Goal: Transaction & Acquisition: Purchase product/service

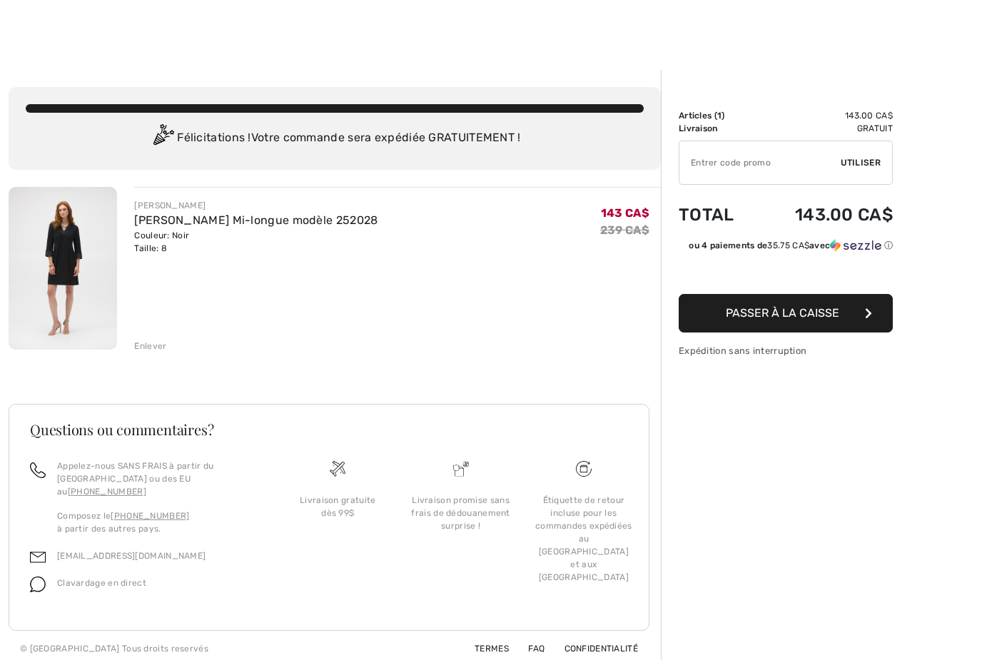
click at [55, 240] on img at bounding box center [63, 268] width 108 height 163
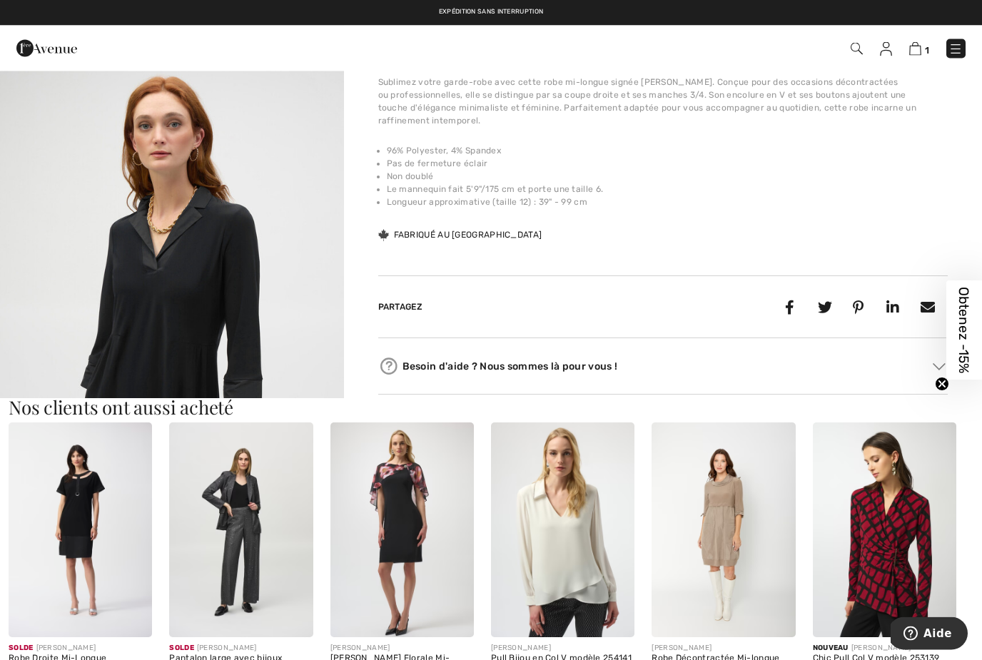
scroll to position [520, 0]
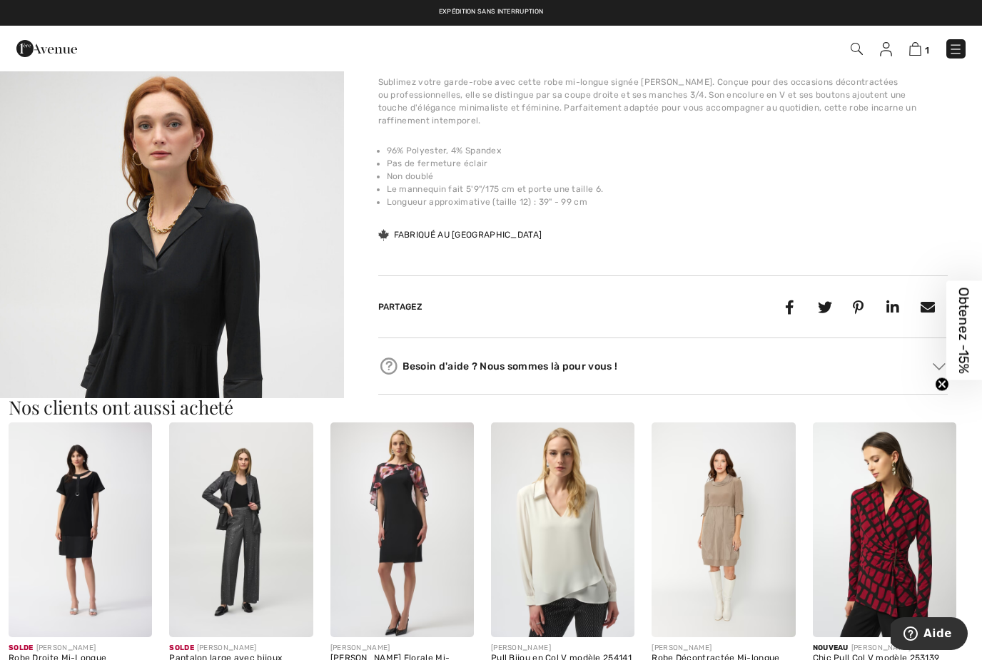
click at [65, 477] on img at bounding box center [80, 530] width 143 height 216
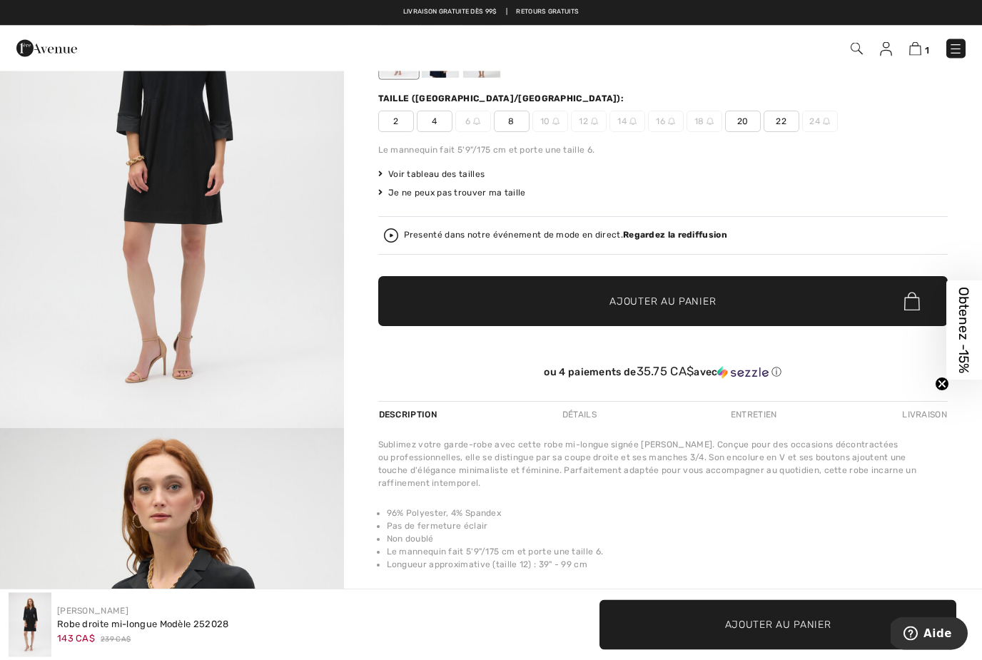
scroll to position [147, 0]
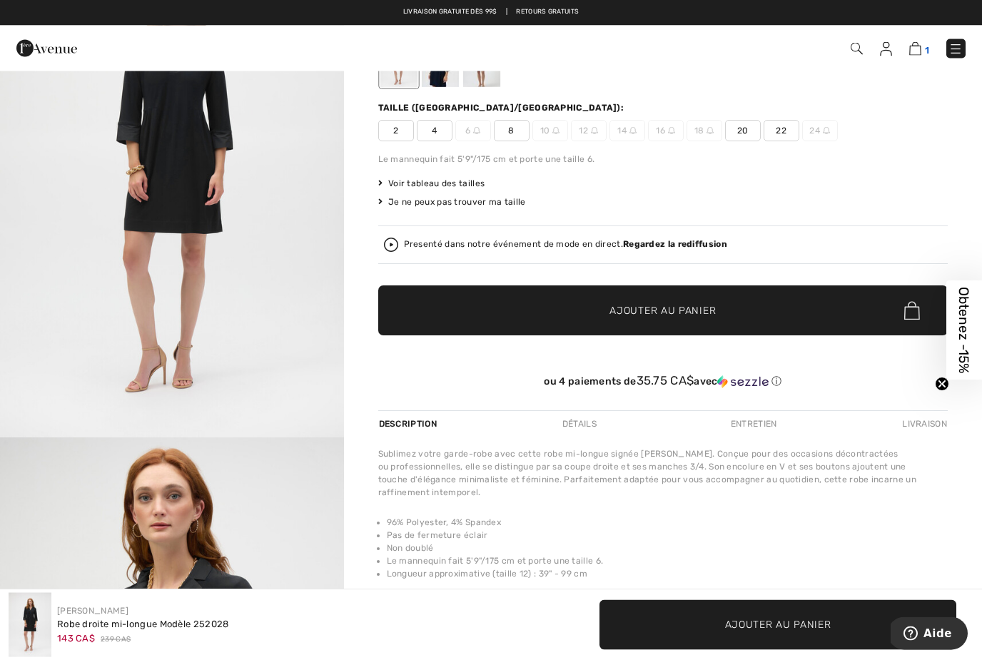
click at [916, 49] on img at bounding box center [915, 49] width 12 height 14
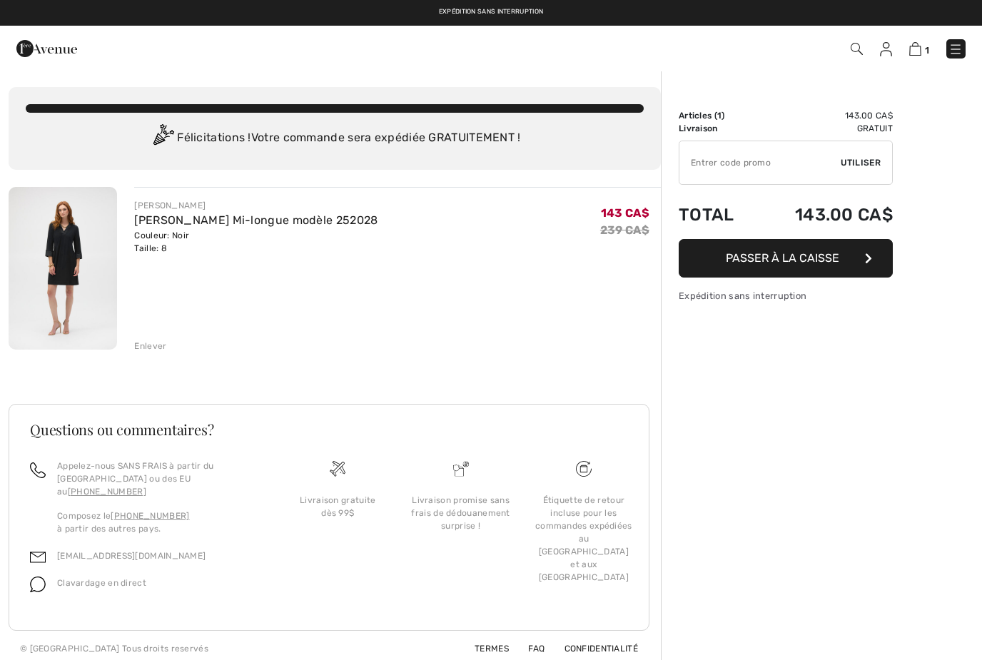
checkbox input "true"
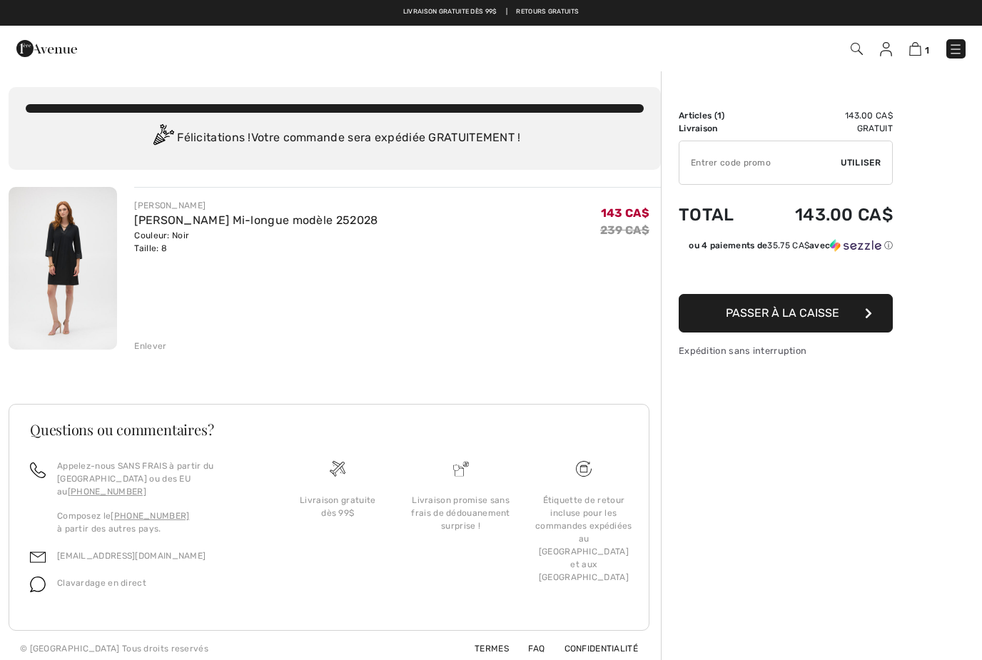
click at [74, 240] on img at bounding box center [63, 268] width 108 height 163
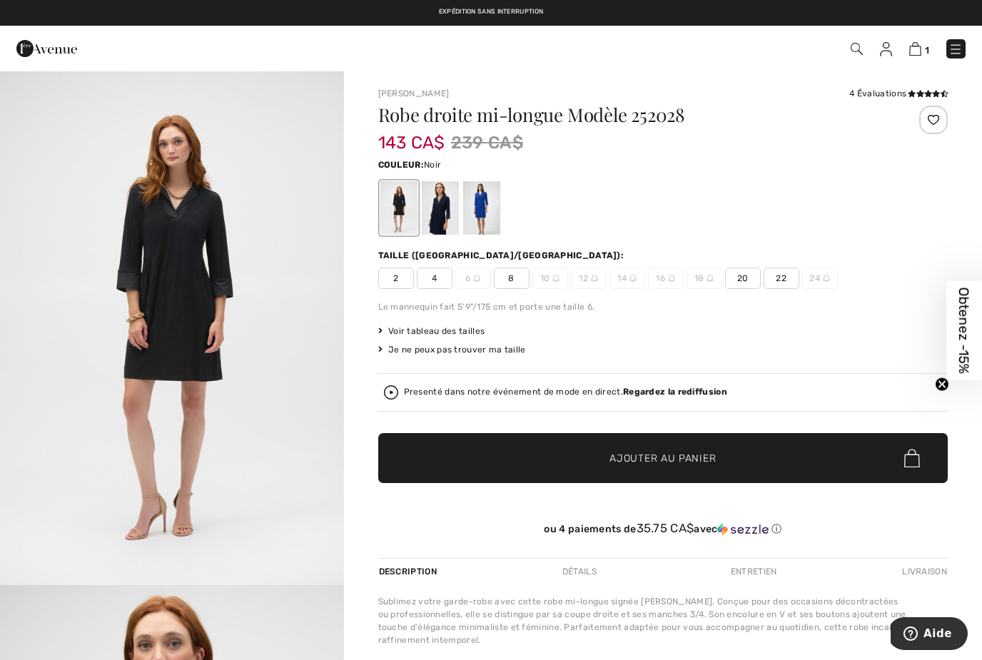
click at [380, 328] on icon at bounding box center [380, 331] width 4 height 9
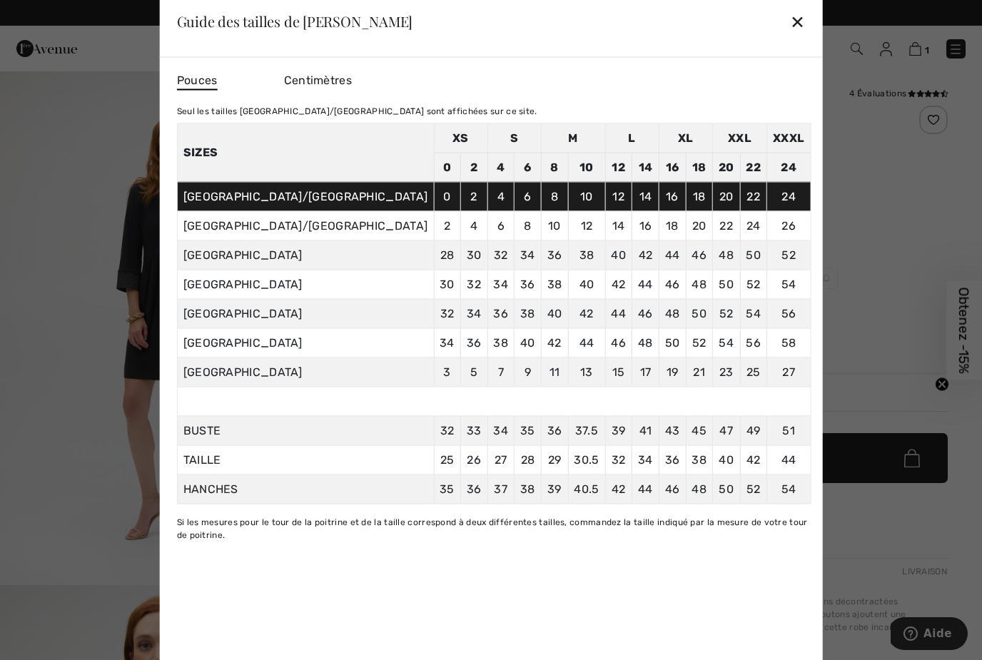
click at [790, 24] on div "✕" at bounding box center [797, 21] width 15 height 30
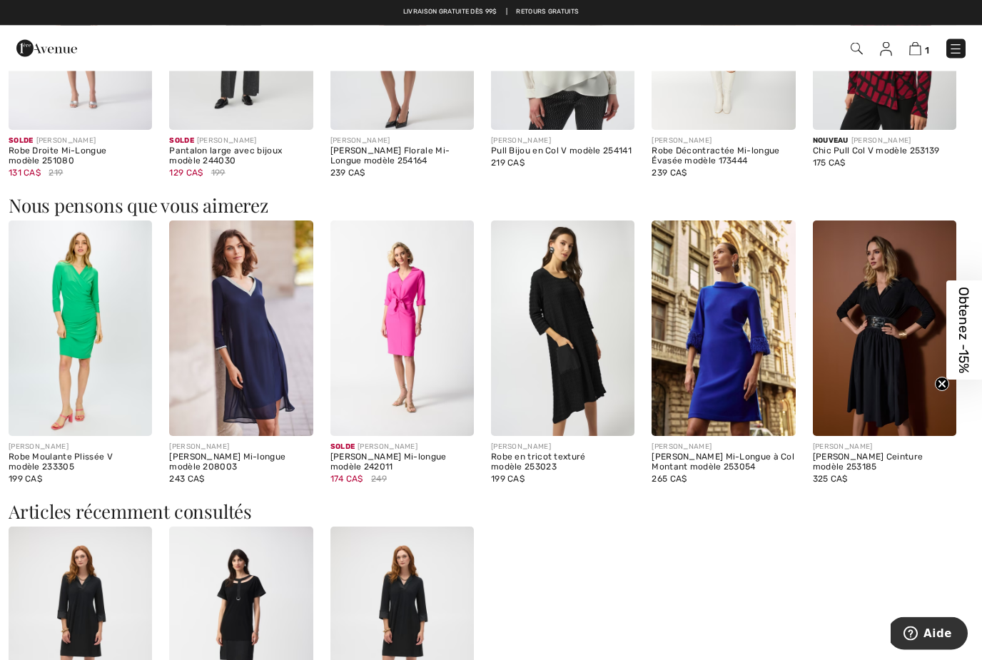
scroll to position [1018, 0]
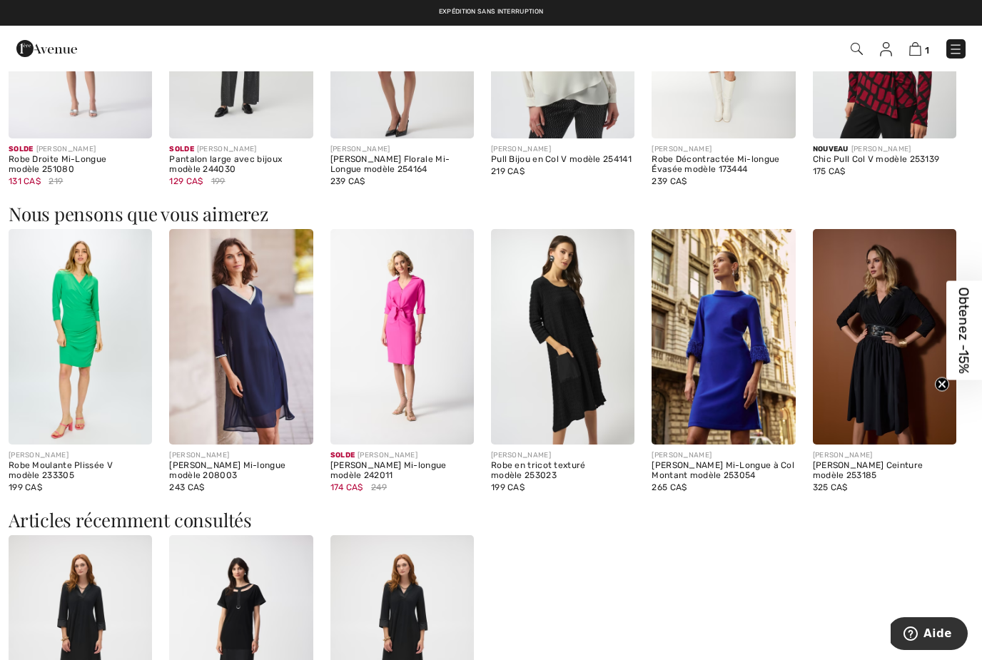
click at [228, 336] on img at bounding box center [240, 337] width 143 height 216
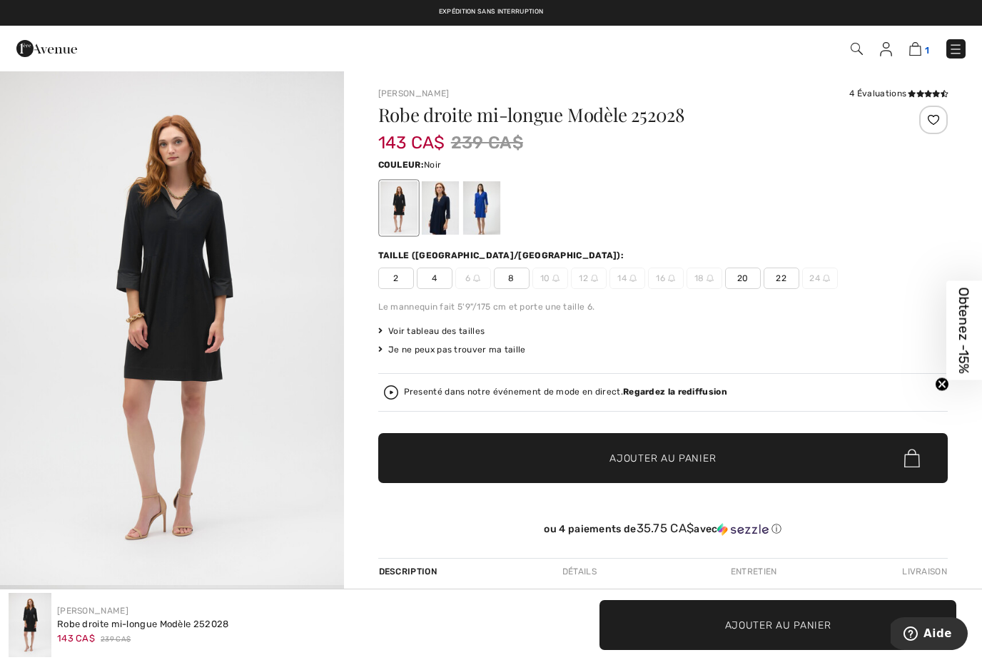
click at [925, 45] on span "1" at bounding box center [927, 50] width 4 height 11
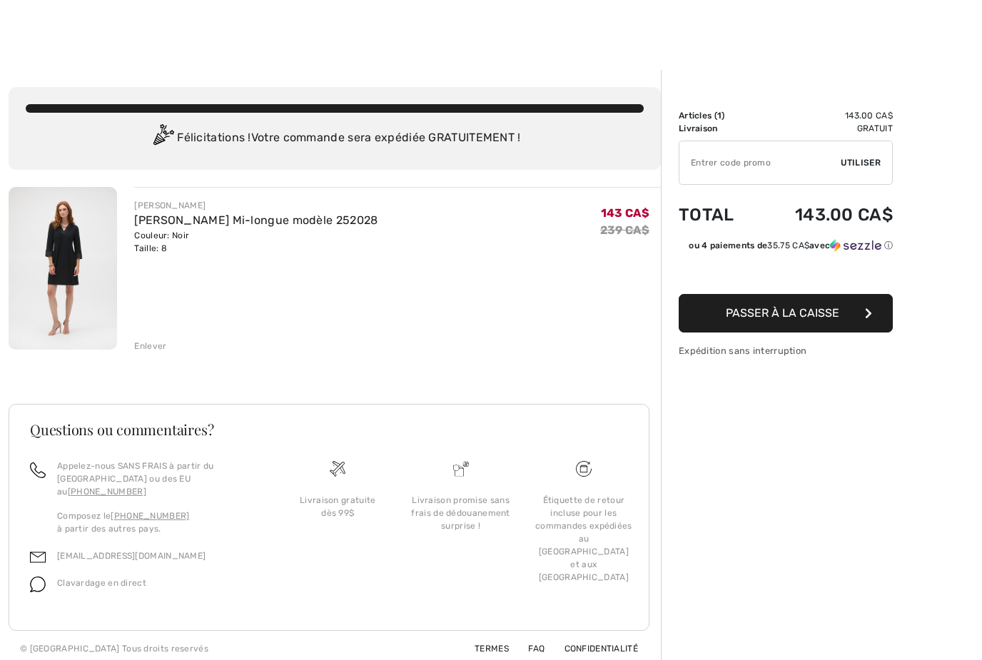
click at [704, 163] on input "TEXT" at bounding box center [759, 162] width 161 height 43
type input "FLASH15"
click at [863, 162] on span "Utiliser" at bounding box center [861, 162] width 40 height 13
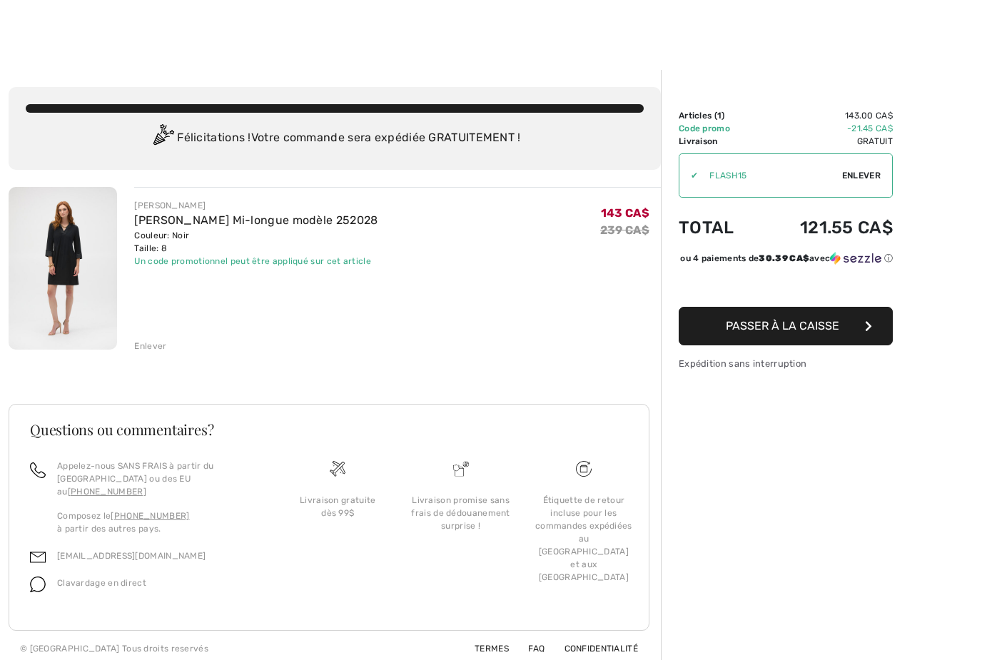
click at [792, 333] on span "Passer à la caisse" at bounding box center [782, 326] width 113 height 14
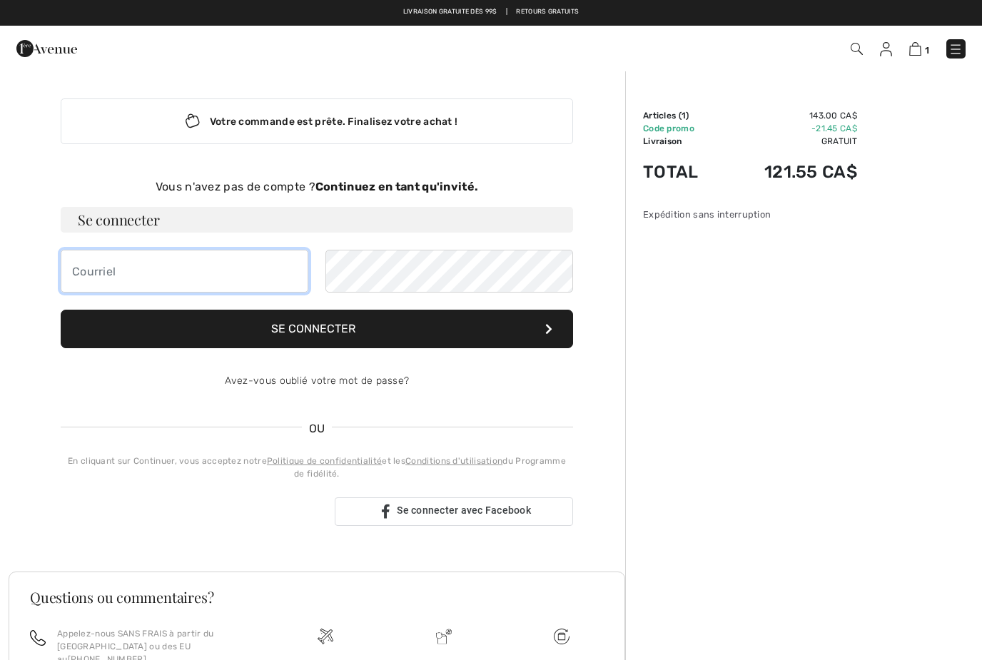
click at [77, 273] on input "email" at bounding box center [185, 271] width 248 height 43
click at [423, 186] on strong "Continuez en tant qu'invité." at bounding box center [396, 187] width 163 height 14
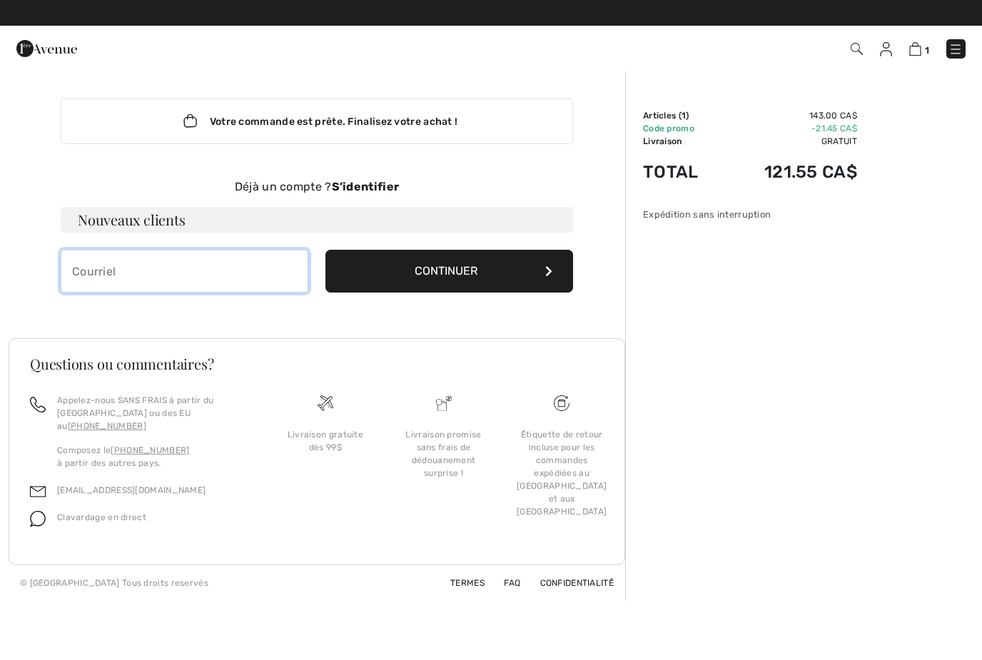
click at [82, 275] on input "email" at bounding box center [185, 271] width 248 height 43
type input "[EMAIL_ADDRESS][DOMAIN_NAME]"
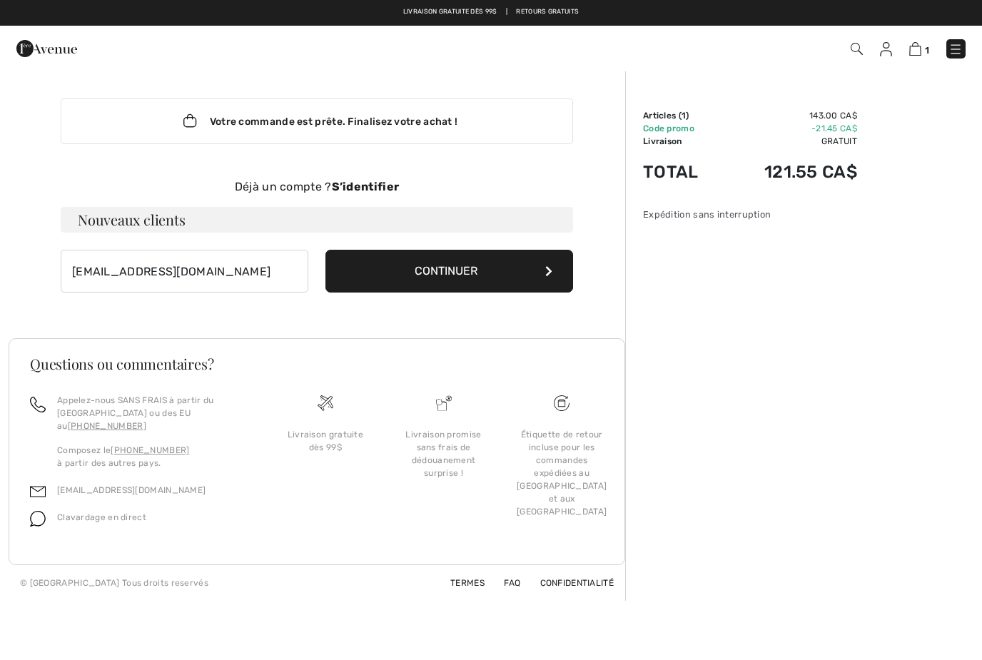
click at [463, 276] on button "Continuer" at bounding box center [449, 271] width 248 height 43
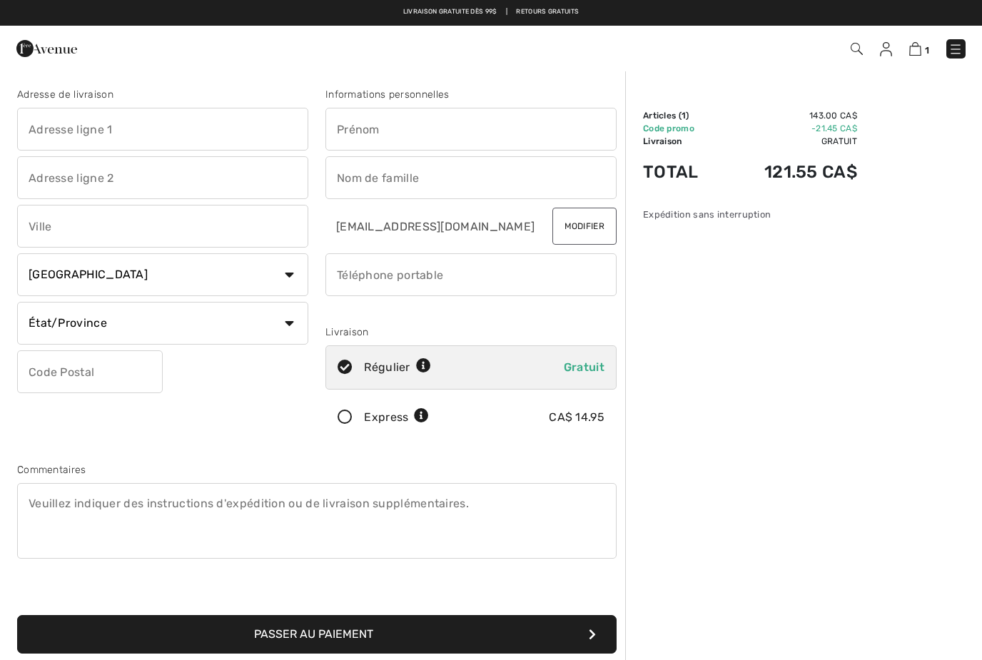
click at [42, 131] on input "text" at bounding box center [162, 129] width 291 height 43
type input "1655, côte à Gignac"
click at [147, 238] on input "text" at bounding box center [162, 226] width 291 height 43
type input "québec"
click at [196, 268] on select "Pays Canada États-Unis Afghanistan Afrique du Sud Aland Albanie Algérie Allemag…" at bounding box center [162, 274] width 291 height 43
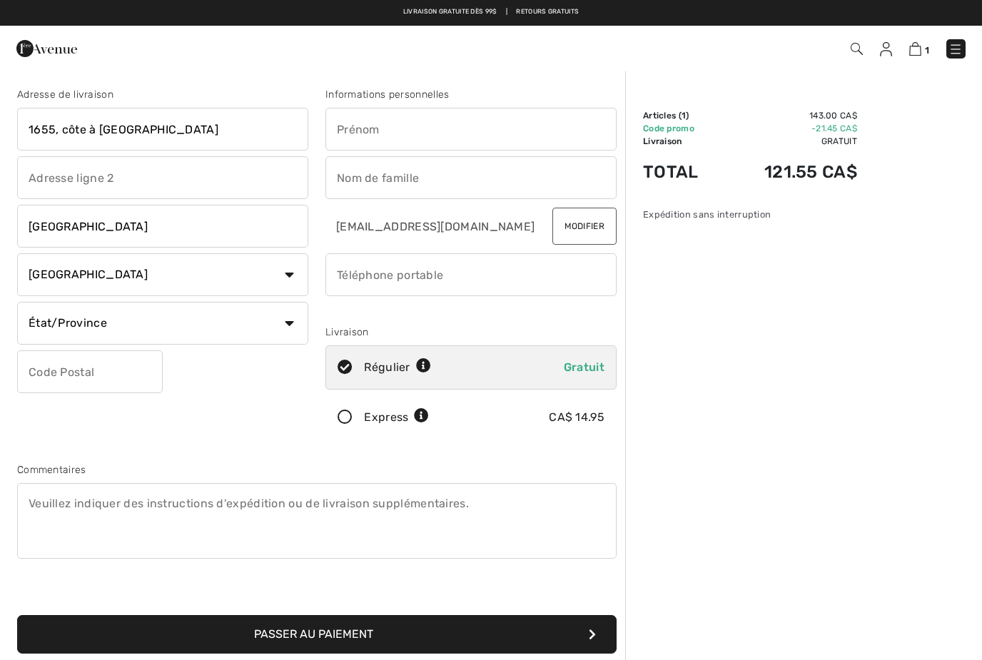
click at [74, 329] on select "État/Province Alberta Colombie-Britannique Ile-du-Prince-Edward Manitoba Nouvea…" at bounding box center [162, 323] width 291 height 43
select select "QC"
click at [81, 365] on input "text" at bounding box center [90, 371] width 146 height 43
type input "G1T2M9"
click at [371, 128] on input "text" at bounding box center [470, 129] width 291 height 43
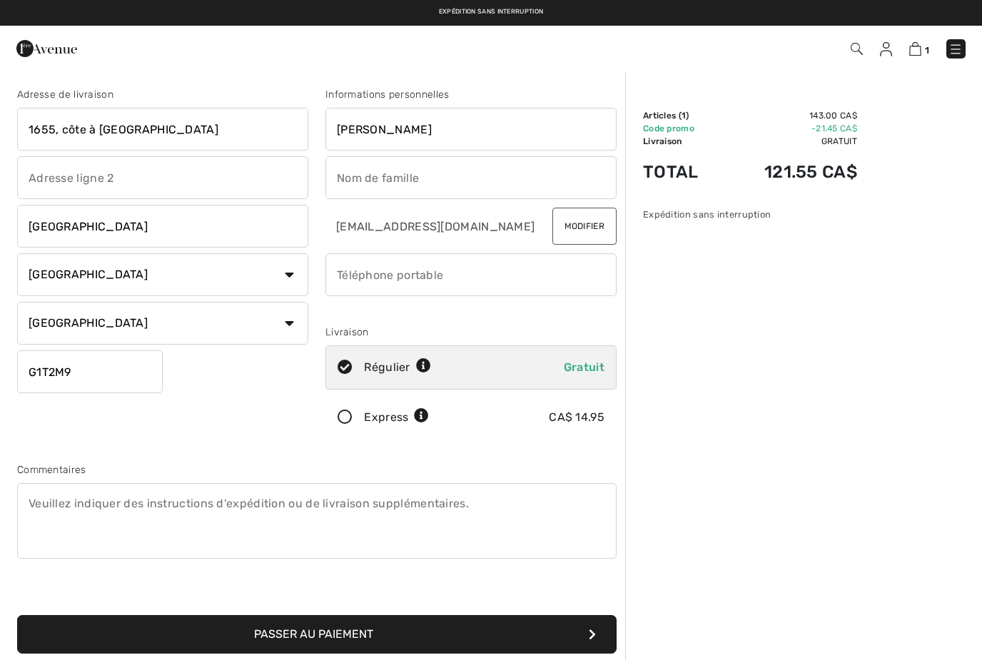
type input "Caroline"
click at [361, 180] on input "text" at bounding box center [470, 177] width 291 height 43
type input "Bourgeois"
click at [562, 323] on div "Informations personnelles Caroline Bourgeois rolina.bou@outlook.com Modifier Li…" at bounding box center [471, 266] width 308 height 358
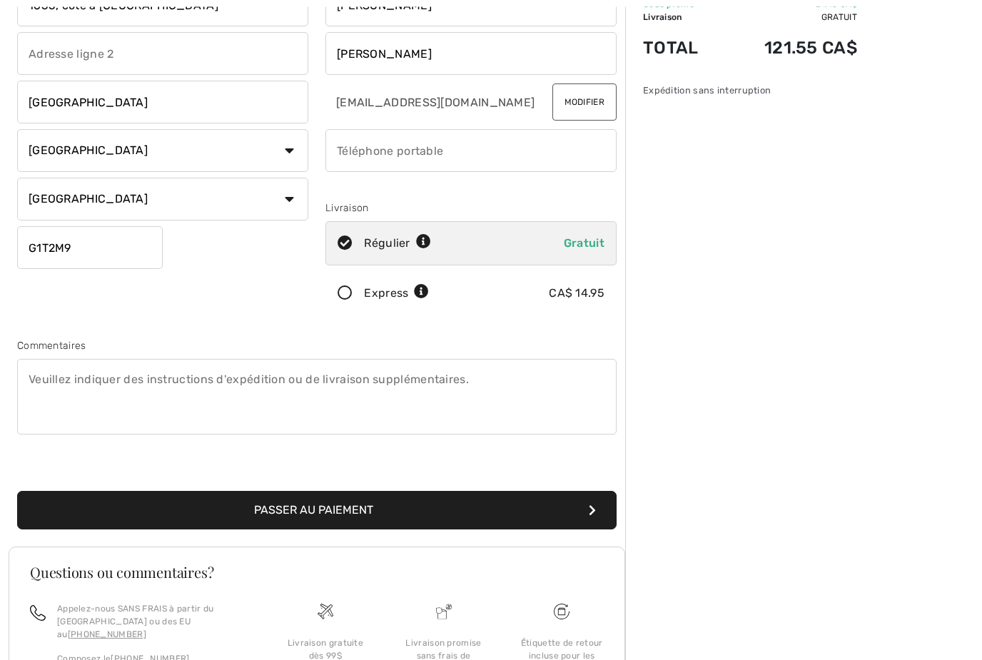
scroll to position [124, 0]
click at [386, 511] on button "Passer au paiement" at bounding box center [316, 510] width 599 height 39
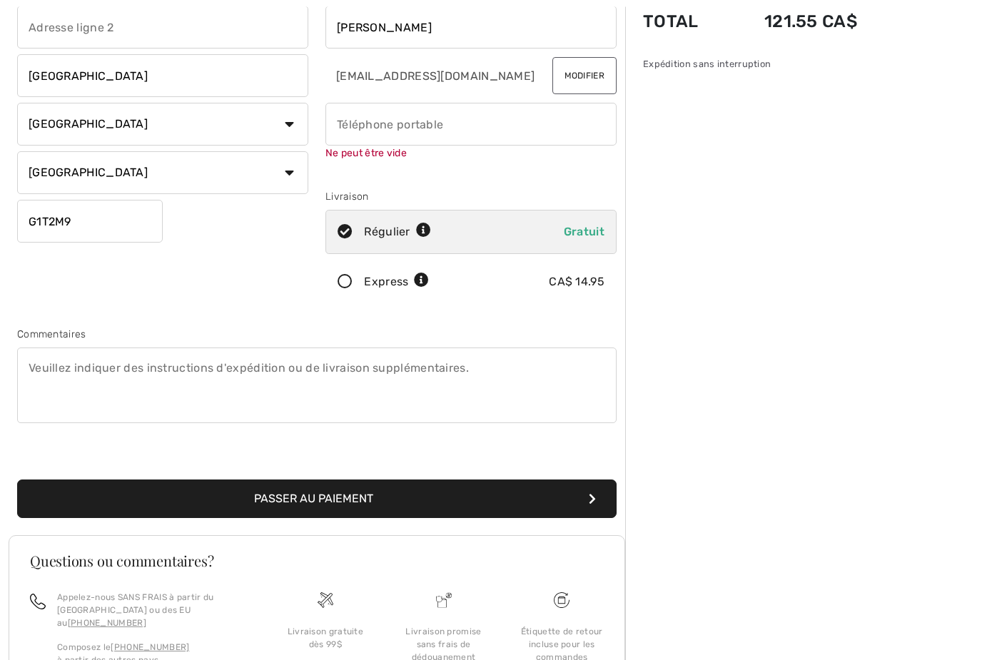
scroll to position [151, 0]
click at [360, 128] on input "phone" at bounding box center [470, 124] width 291 height 43
type input "4185801167"
click at [340, 507] on div "Adresse de livraison 1655, côte à Gignac québec Pays Canada États-Unis Afghanis…" at bounding box center [317, 218] width 617 height 633
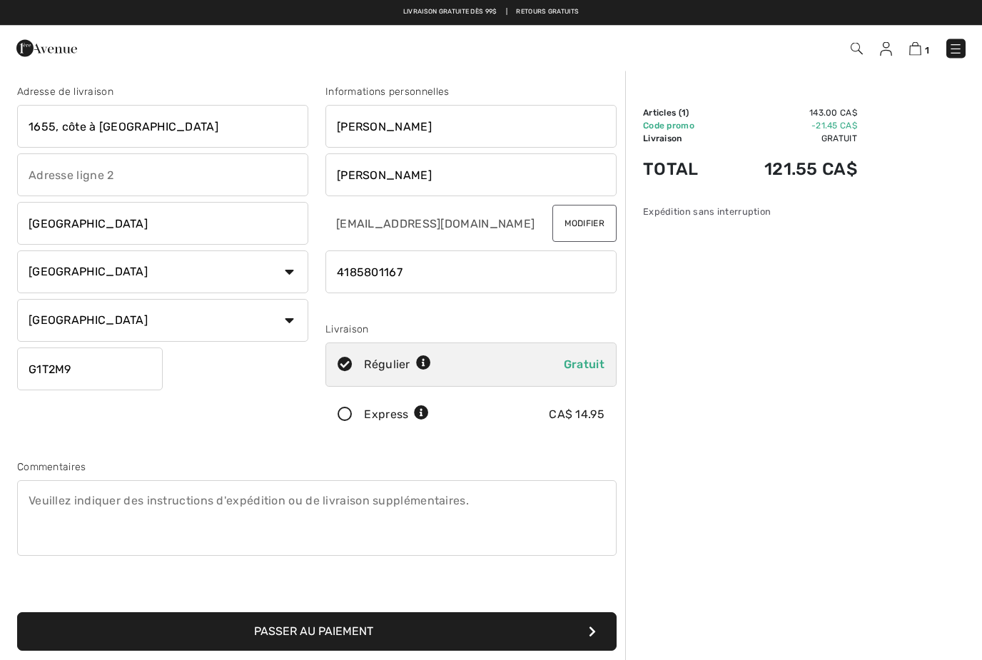
scroll to position [0, 0]
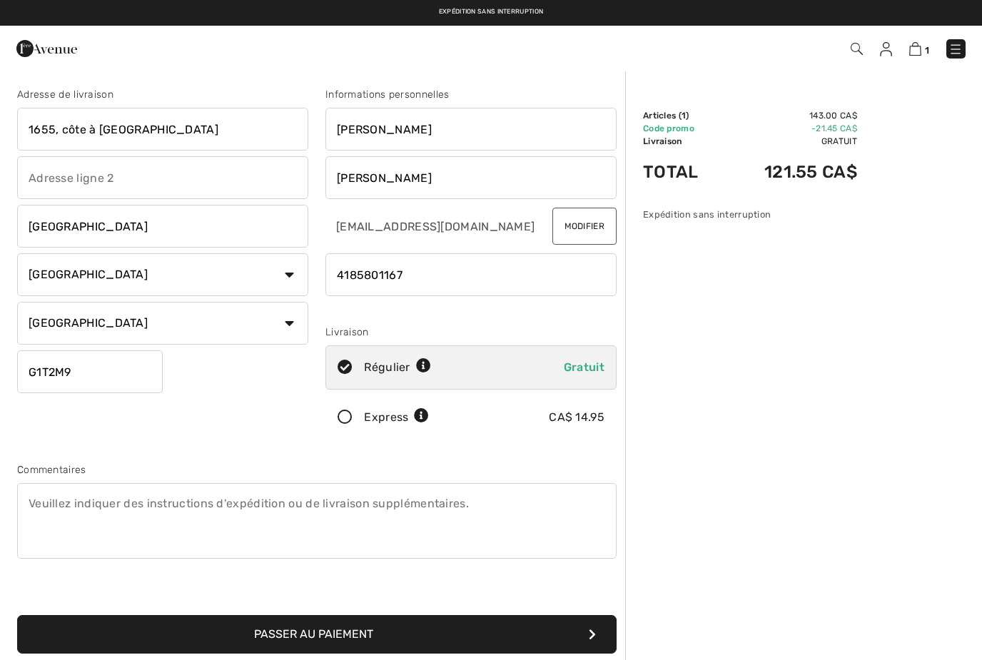
click at [88, 231] on input "québec" at bounding box center [162, 226] width 291 height 43
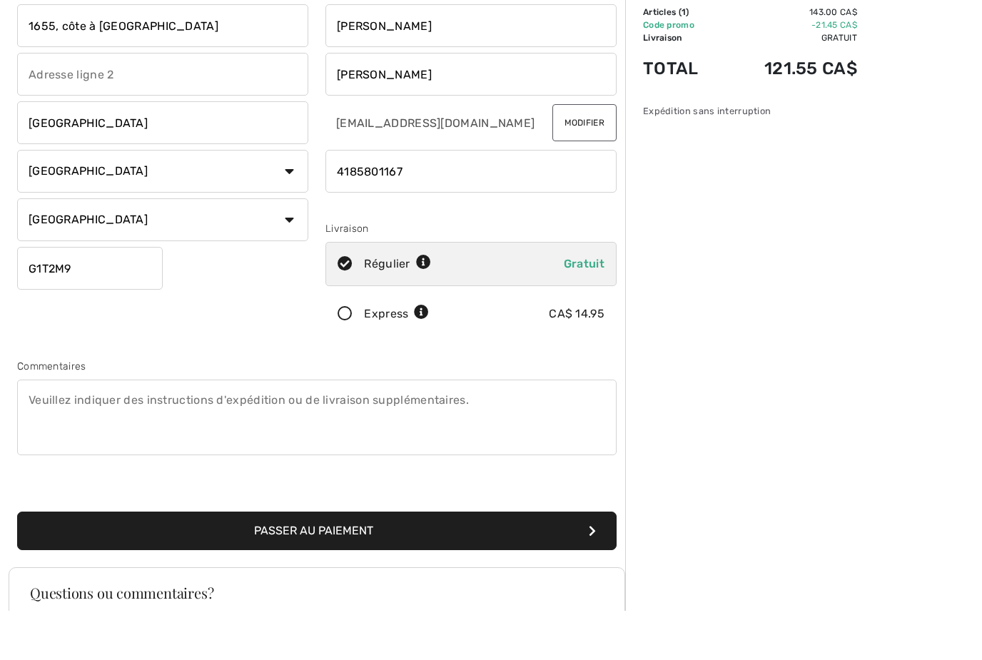
scroll to position [66, 0]
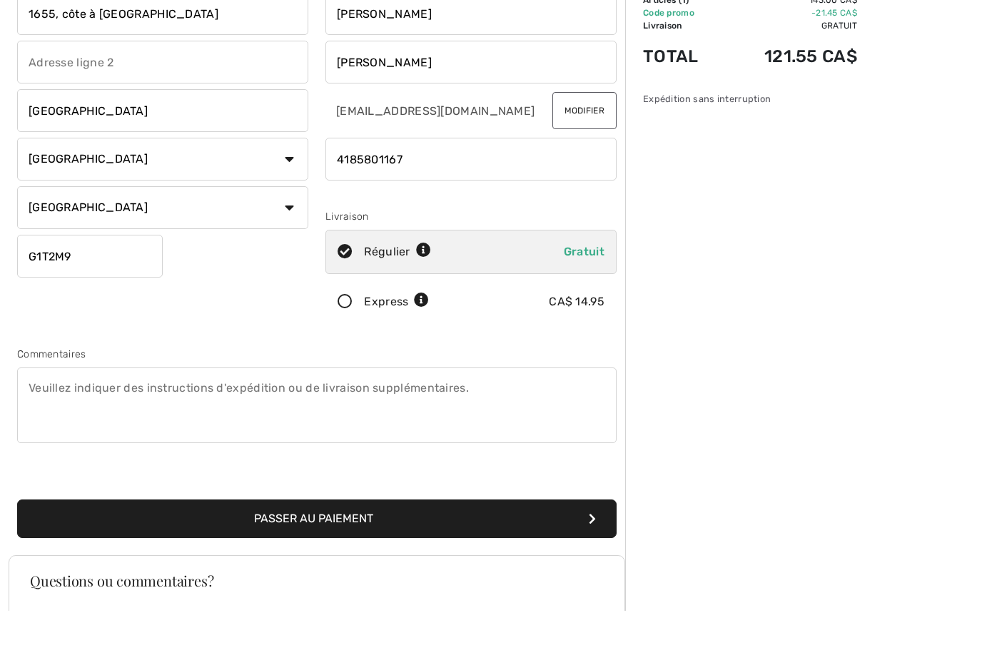
type input "Québec"
click at [425, 549] on button "Passer au paiement" at bounding box center [316, 568] width 599 height 39
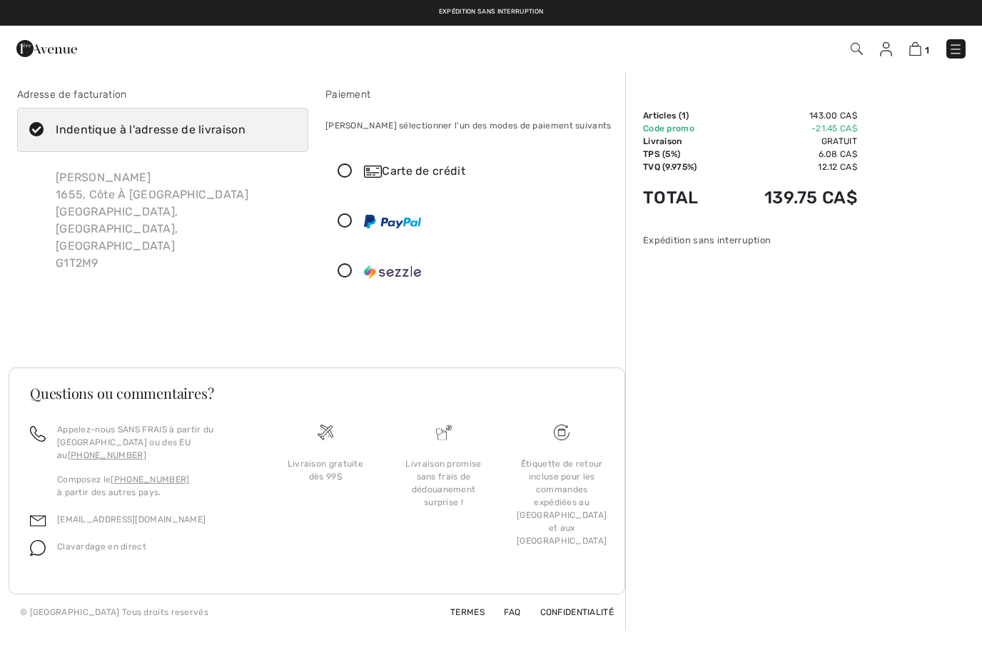
click at [343, 159] on div "Carte de crédit" at bounding box center [471, 171] width 290 height 43
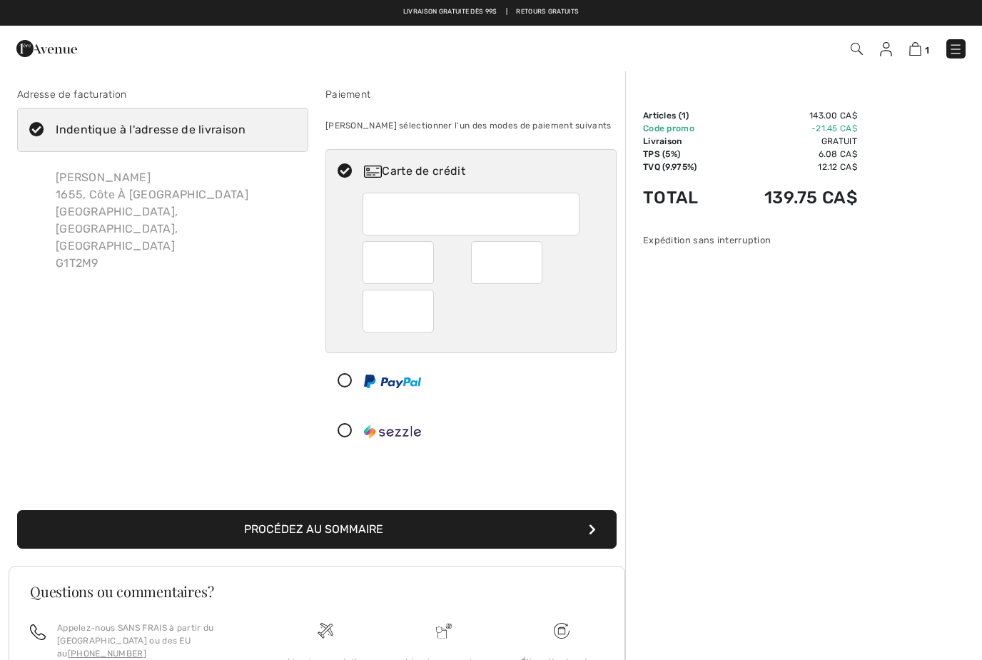
click at [382, 196] on div at bounding box center [472, 214] width 218 height 43
click at [425, 258] on div at bounding box center [398, 262] width 71 height 43
click at [427, 527] on button "Procédez au sommaire" at bounding box center [316, 529] width 599 height 39
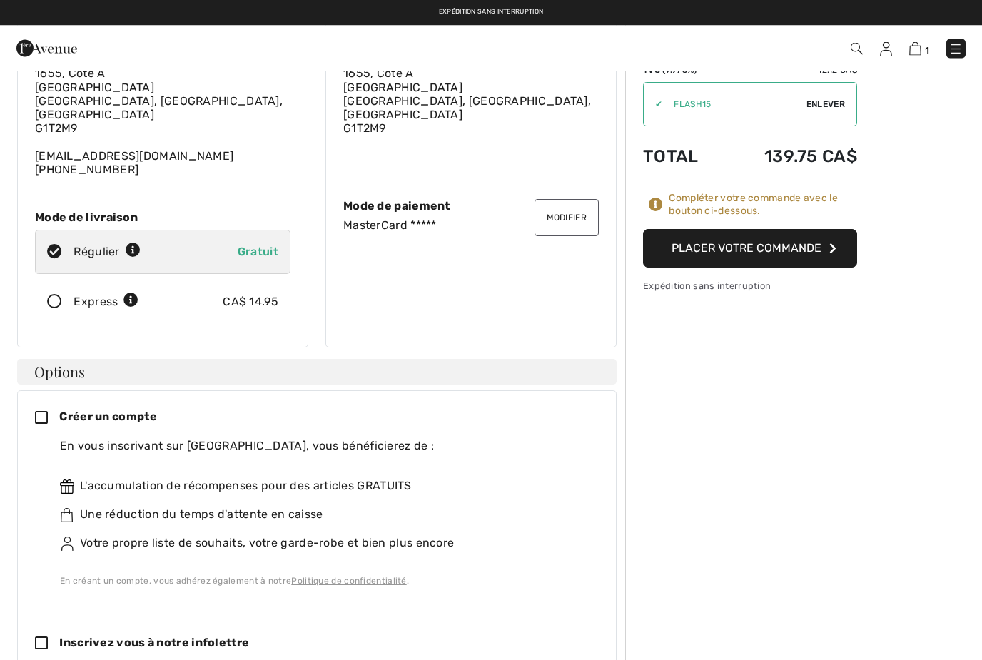
scroll to position [82, 0]
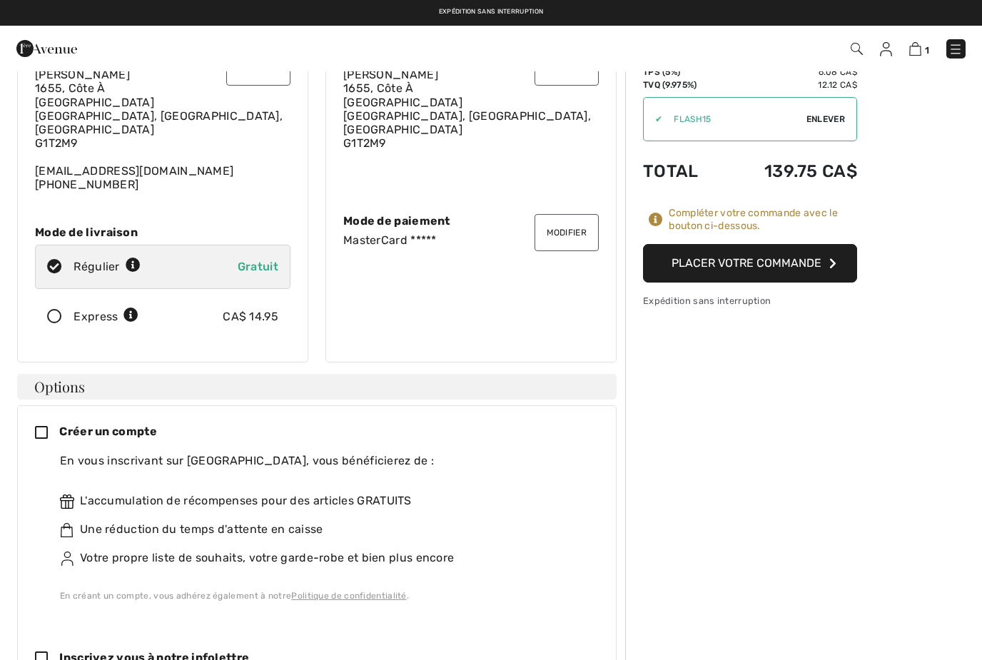
click at [775, 255] on button "Placer votre commande" at bounding box center [750, 263] width 214 height 39
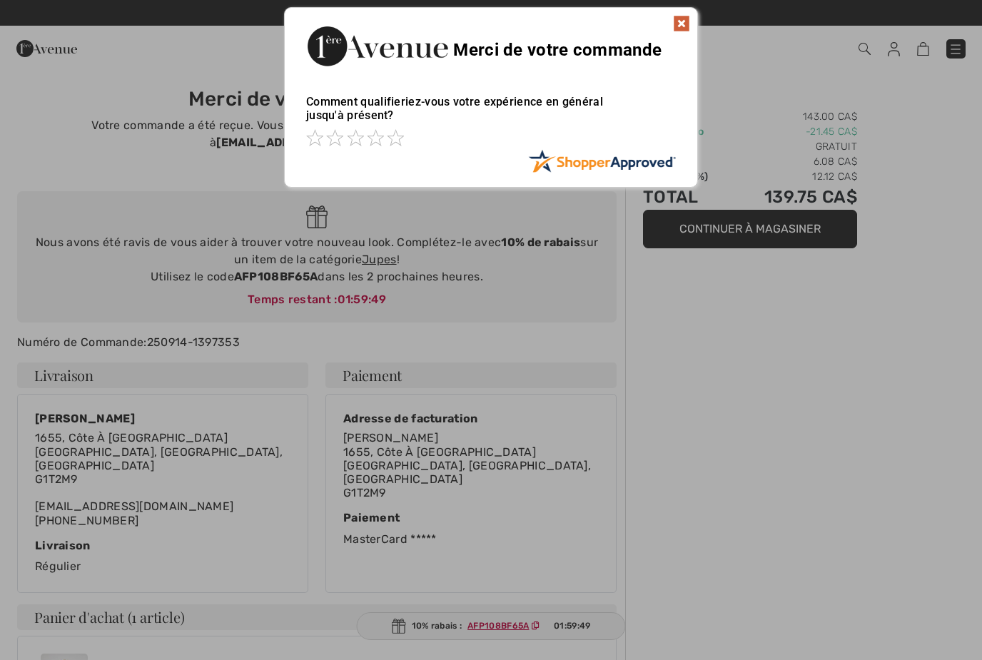
click at [682, 21] on img at bounding box center [681, 23] width 17 height 17
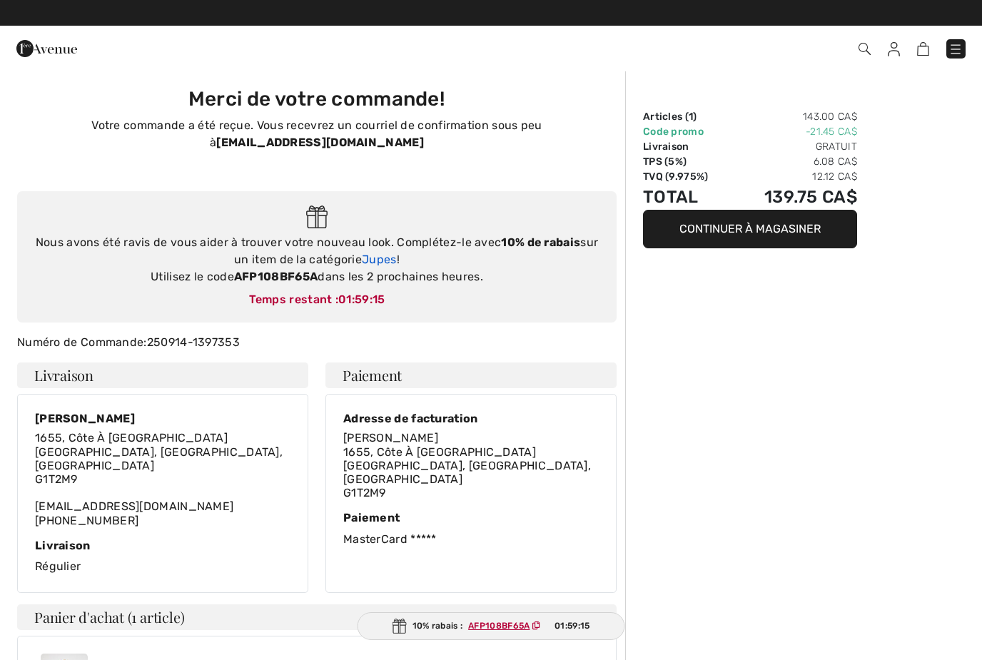
click at [383, 260] on link "Jupes" at bounding box center [379, 260] width 35 height 14
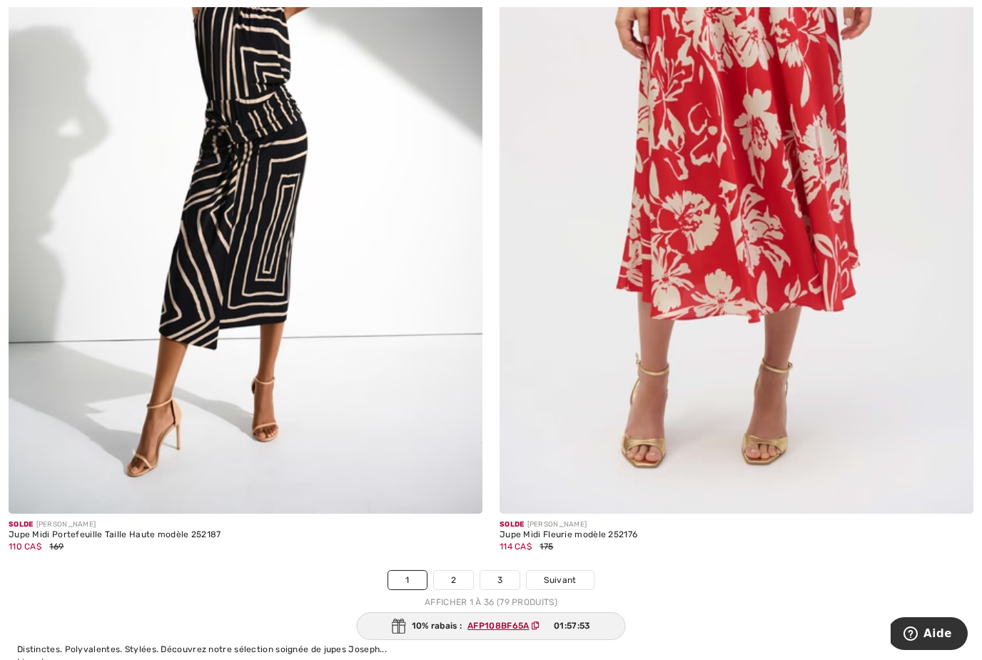
scroll to position [13758, 0]
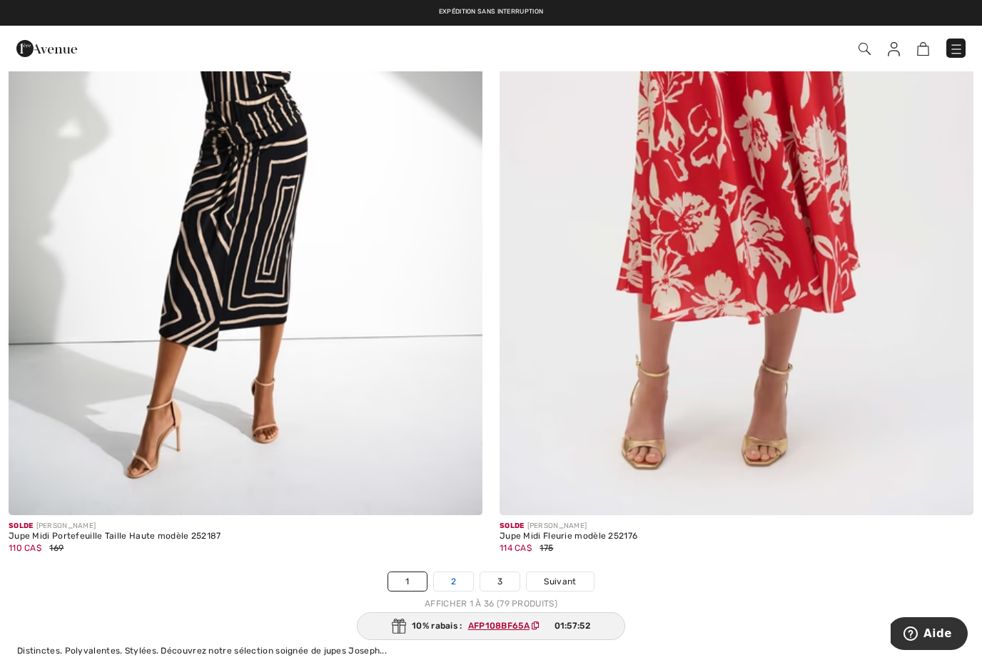
click at [446, 578] on link "2" at bounding box center [453, 581] width 39 height 19
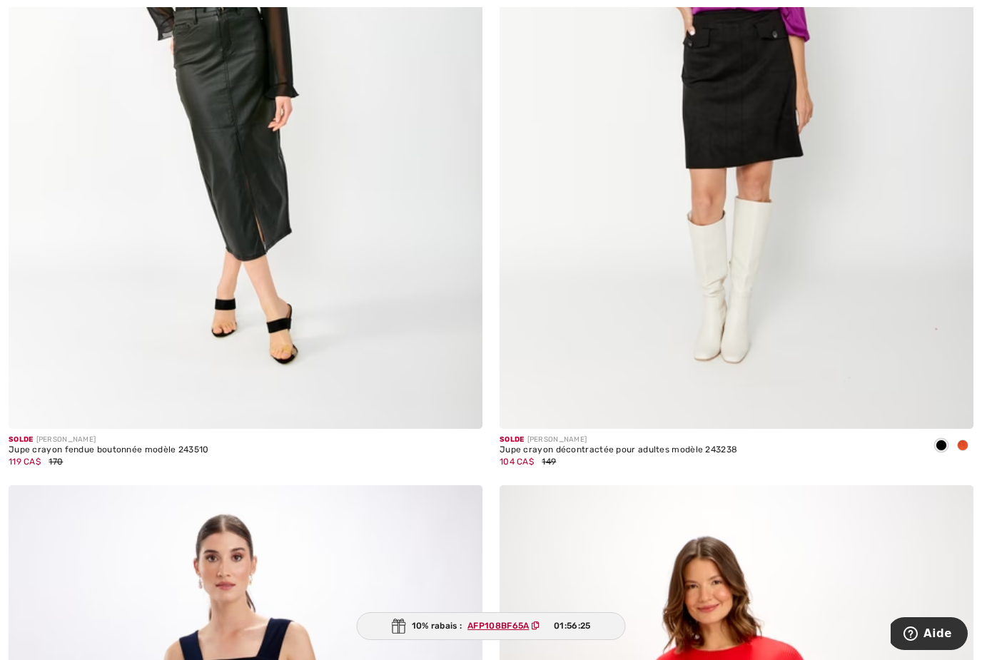
scroll to position [10780, 0]
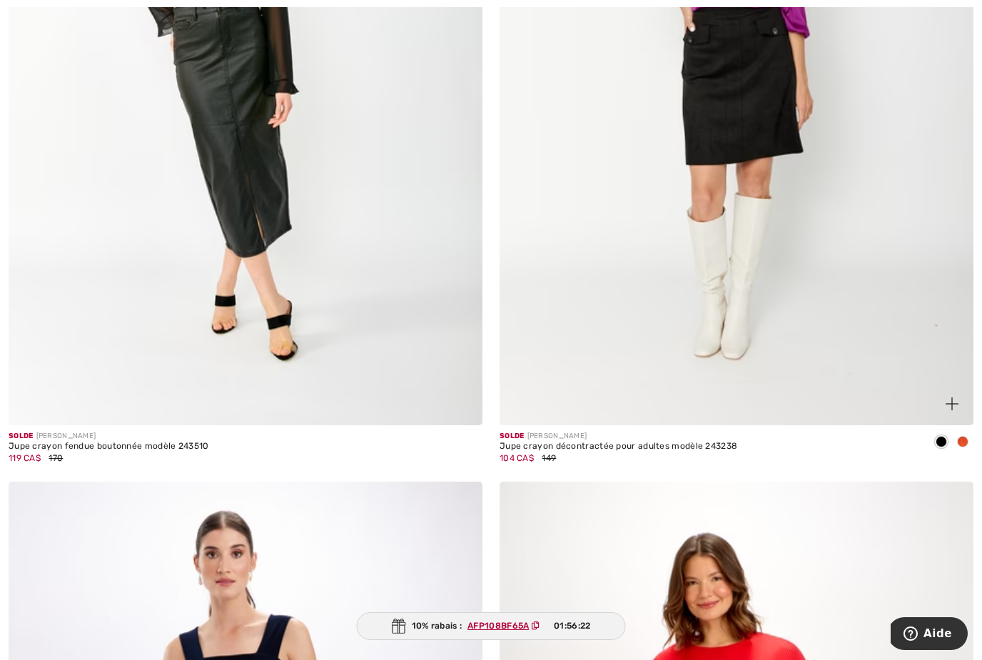
click at [966, 436] on span at bounding box center [962, 441] width 11 height 11
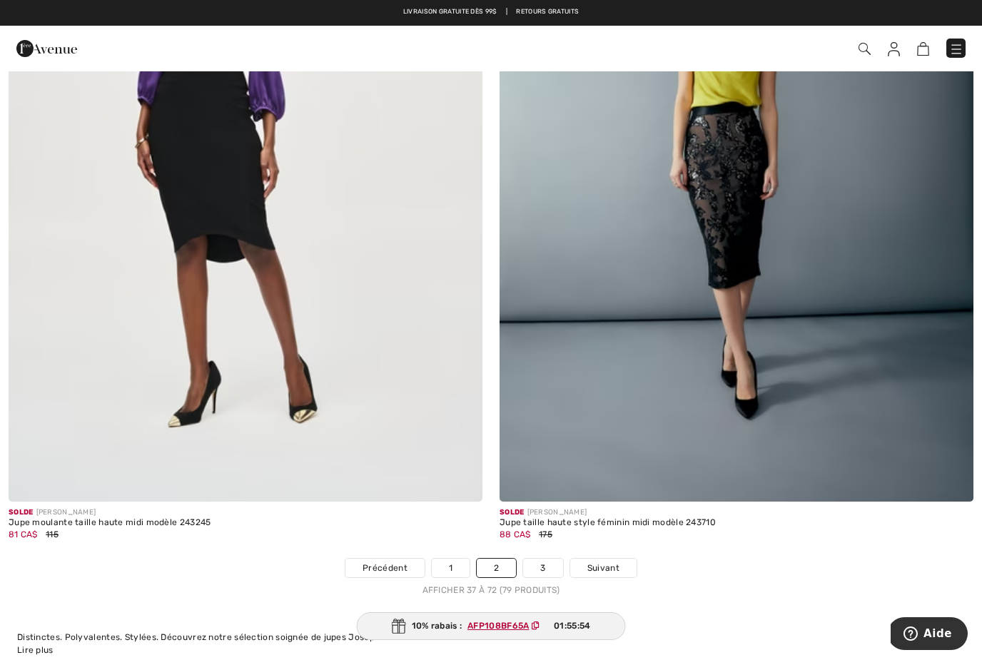
scroll to position [13758, 0]
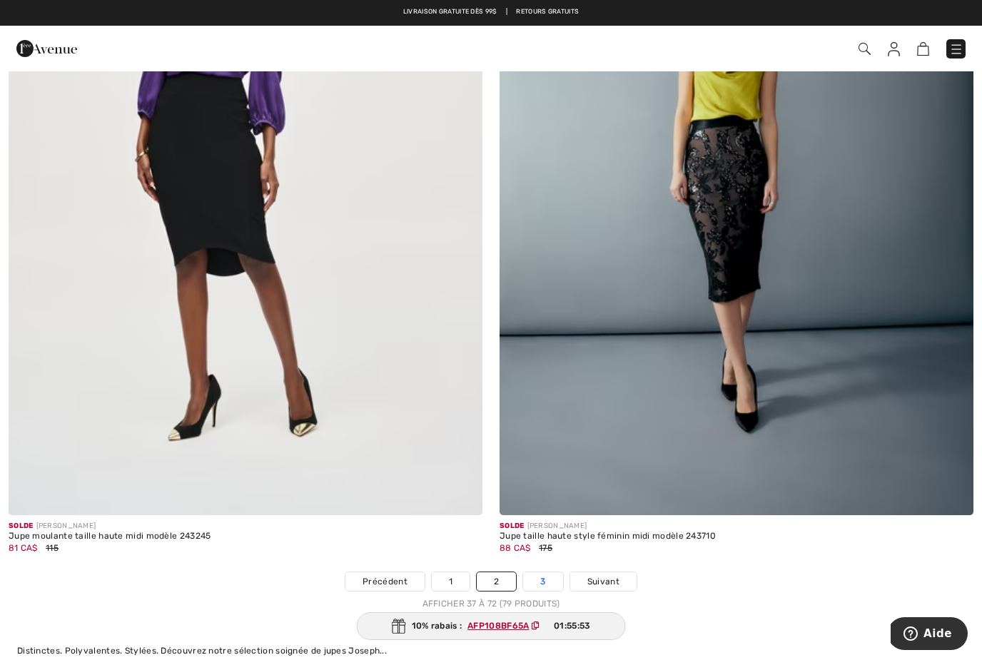
click at [545, 572] on link "3" at bounding box center [542, 581] width 39 height 19
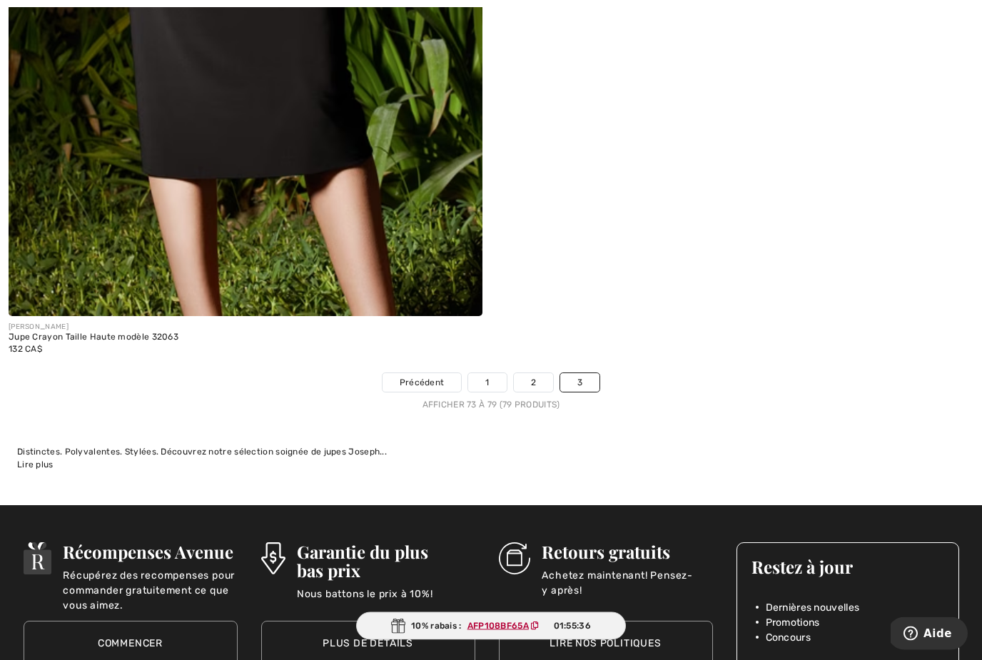
scroll to position [2882, 0]
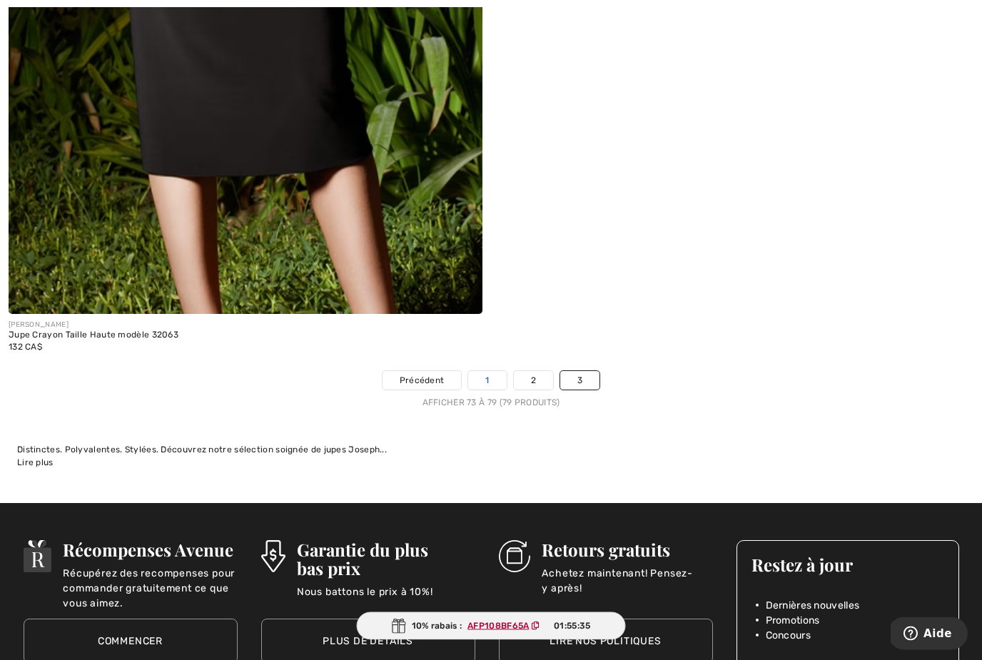
click at [493, 378] on link "1" at bounding box center [487, 381] width 38 height 19
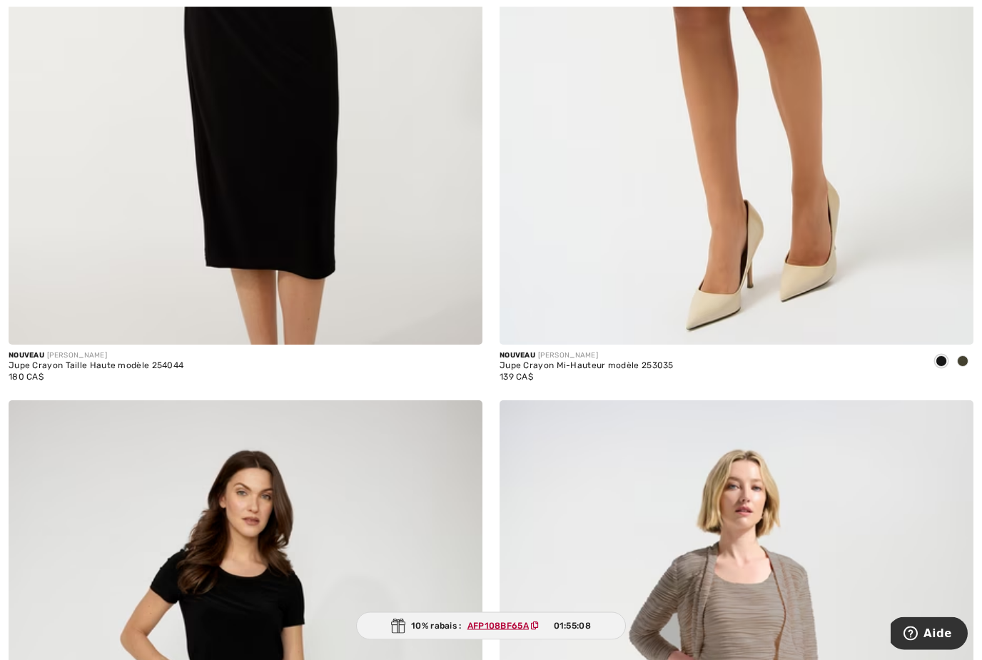
scroll to position [2086, 0]
click at [965, 358] on span at bounding box center [962, 360] width 11 height 11
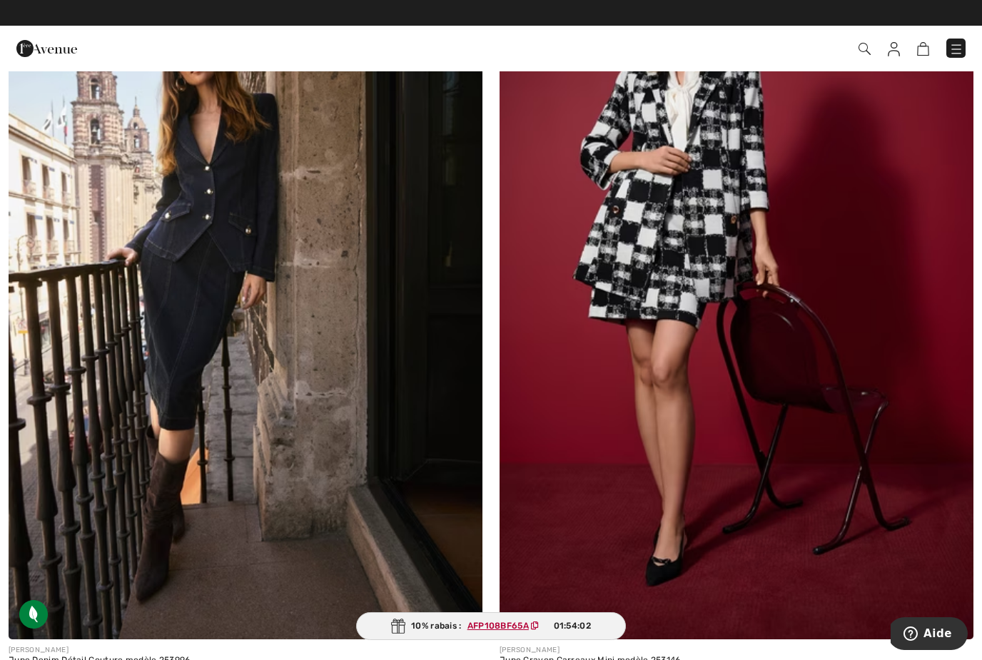
scroll to position [8836, 0]
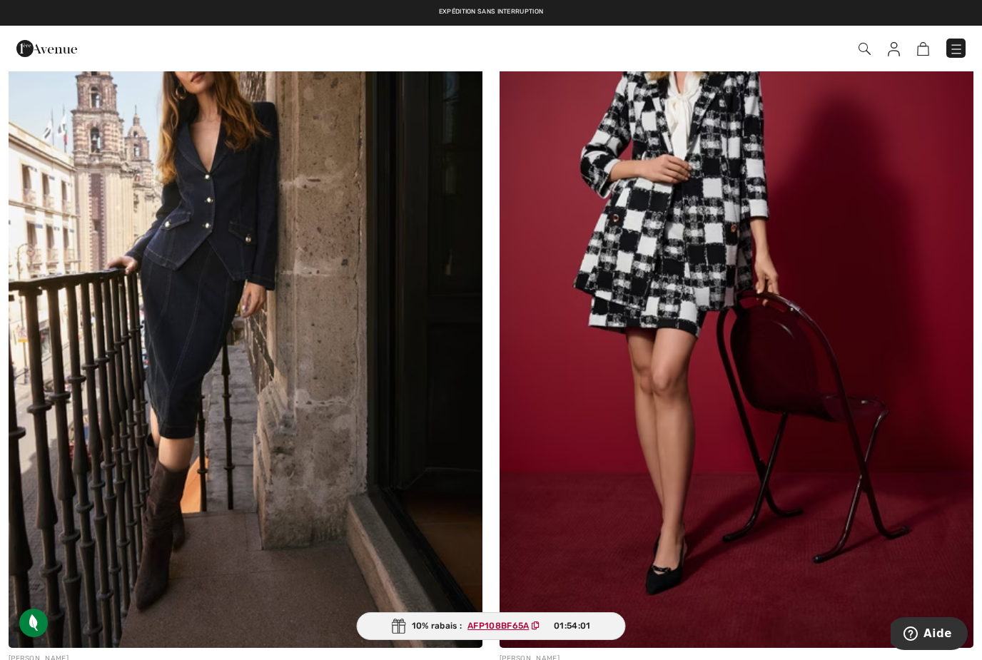
click at [395, 570] on img at bounding box center [246, 292] width 474 height 711
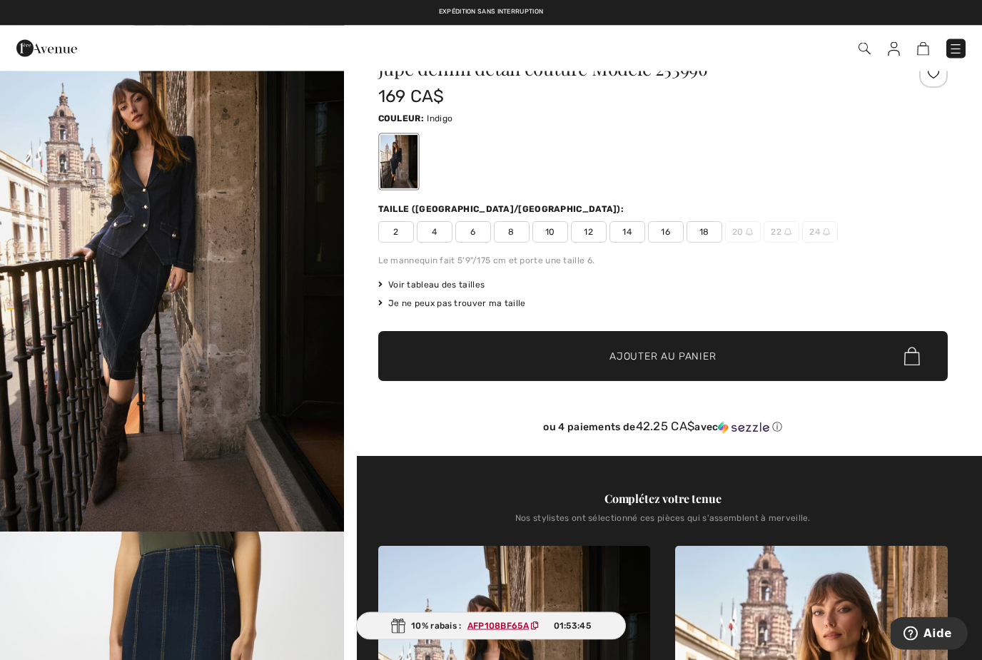
scroll to position [33, 0]
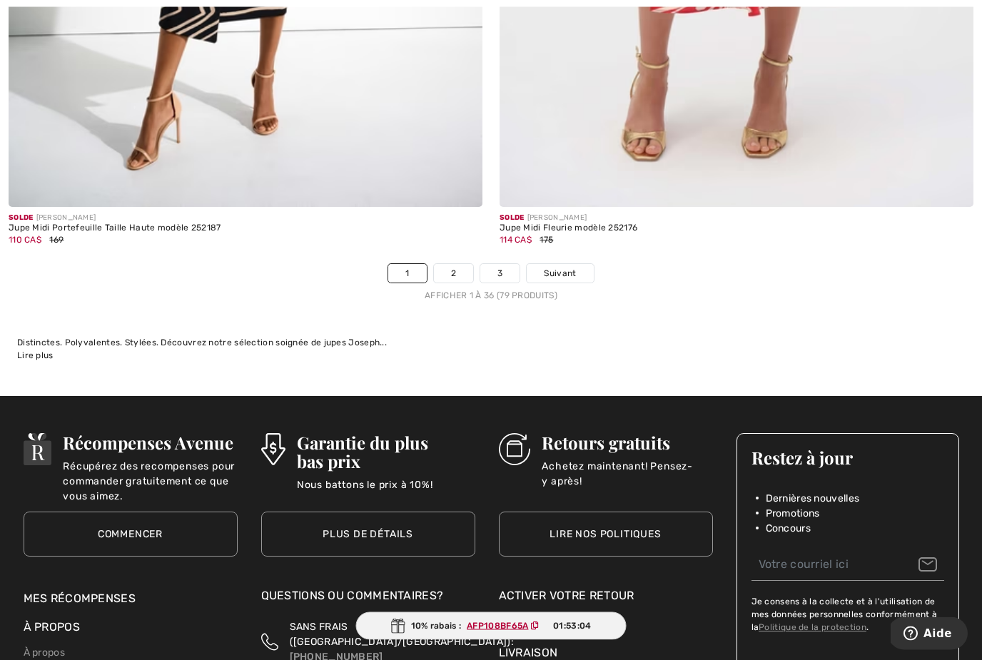
scroll to position [14066, 0]
click at [457, 266] on link "2" at bounding box center [453, 273] width 39 height 19
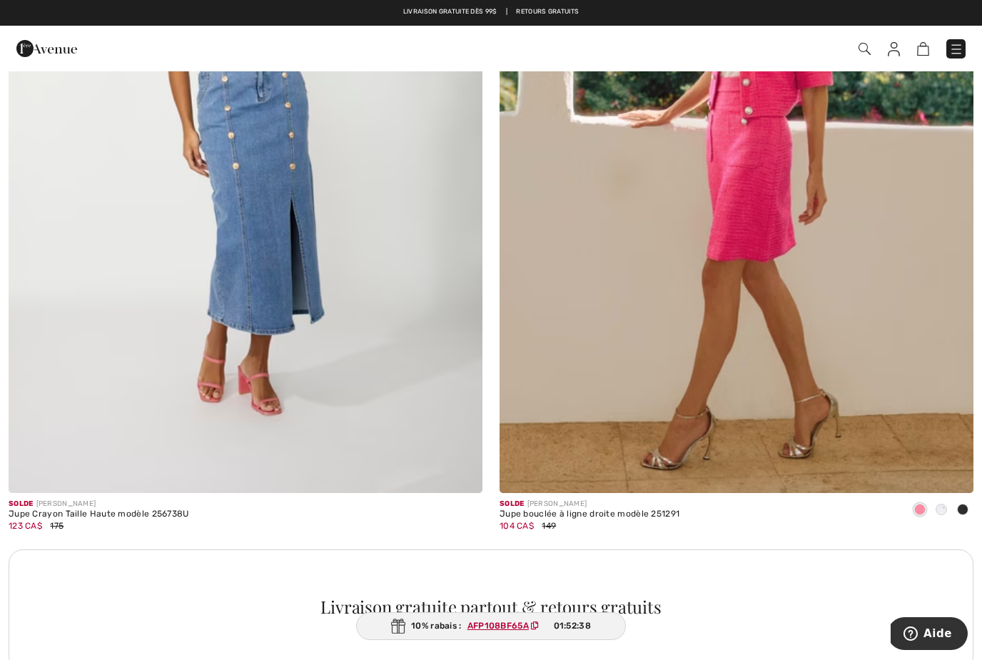
scroll to position [4230, 0]
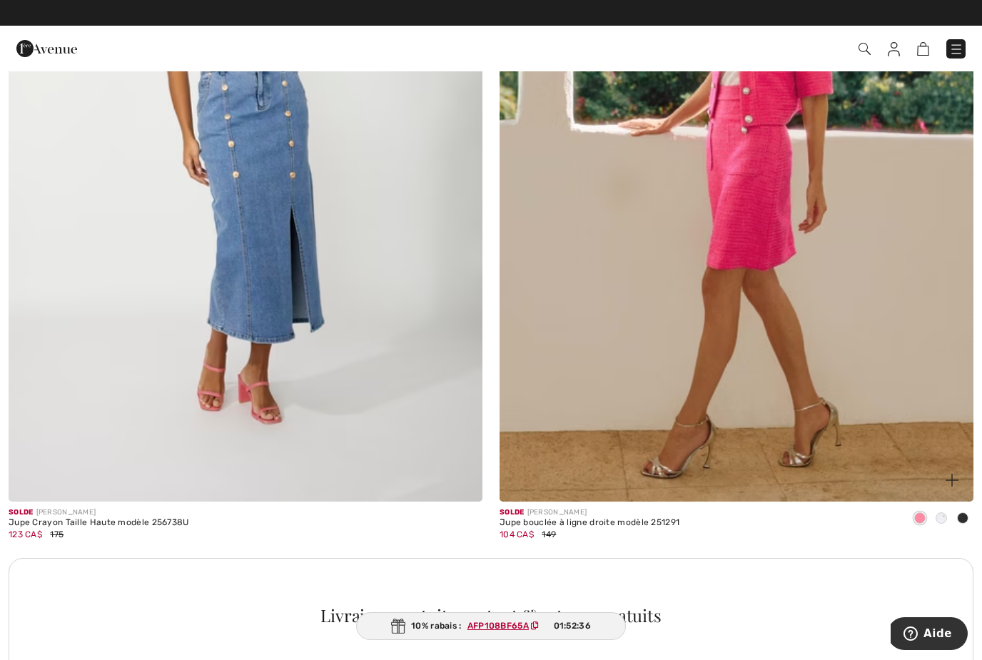
click at [941, 512] on span at bounding box center [941, 517] width 11 height 11
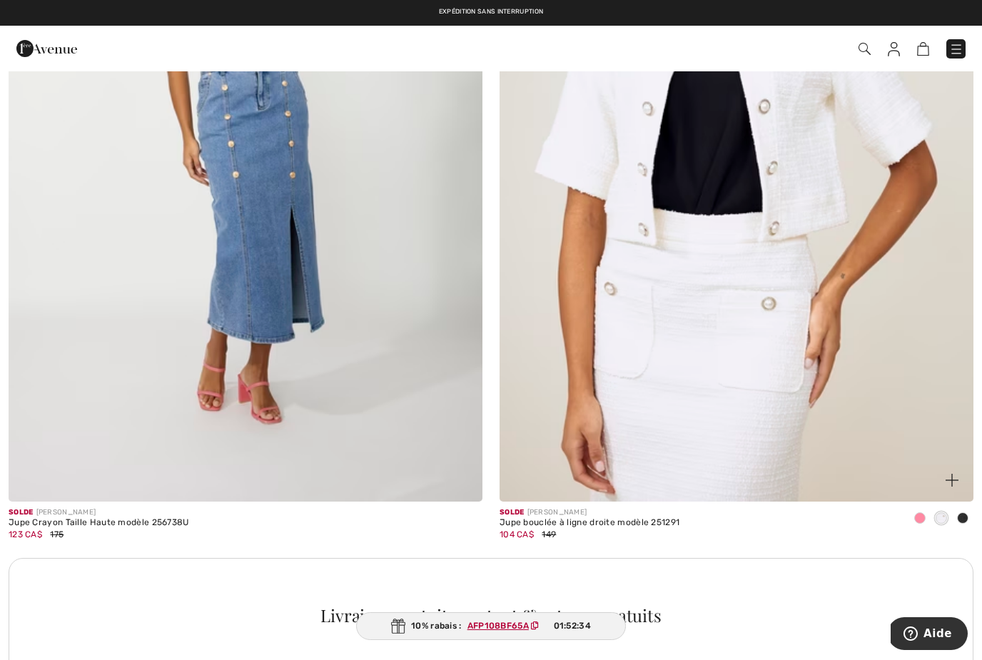
click at [962, 512] on span at bounding box center [962, 517] width 11 height 11
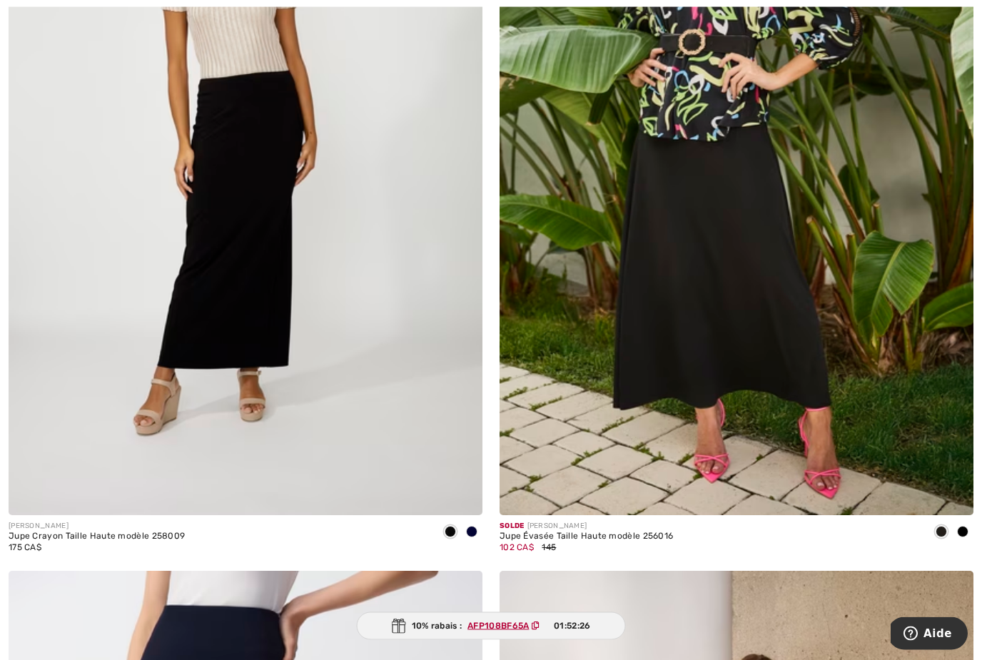
scroll to position [5135, 0]
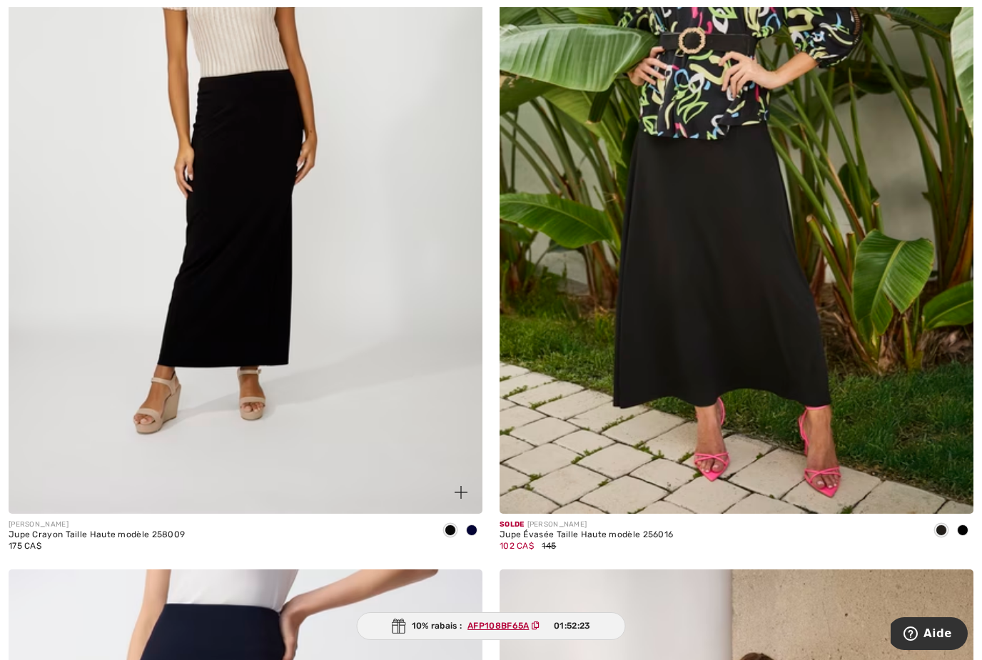
click at [472, 525] on span at bounding box center [471, 530] width 11 height 11
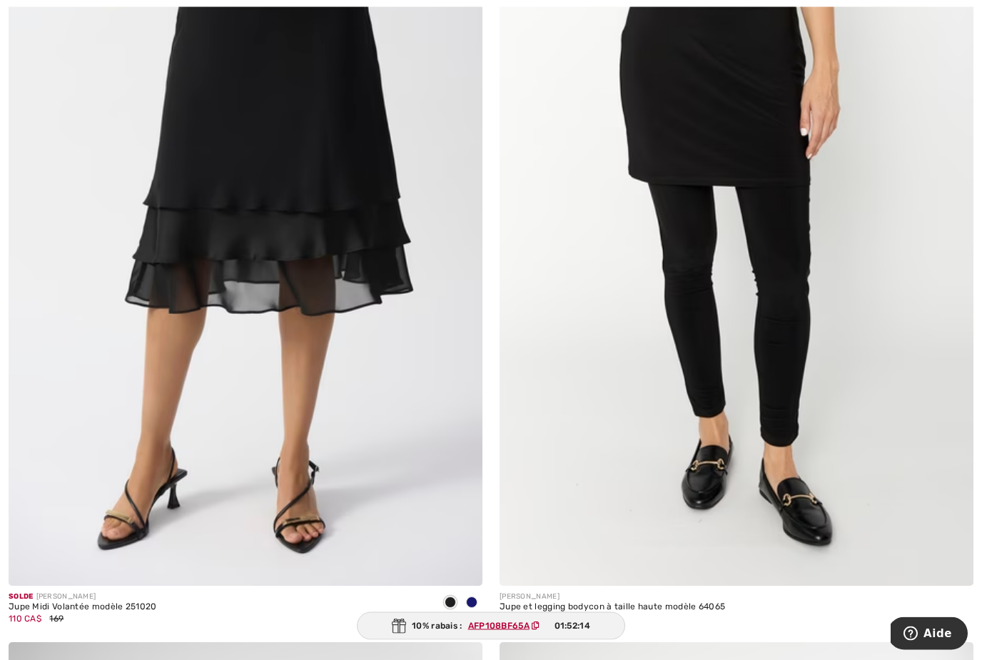
scroll to position [6596, 0]
click at [474, 592] on div at bounding box center [471, 604] width 21 height 24
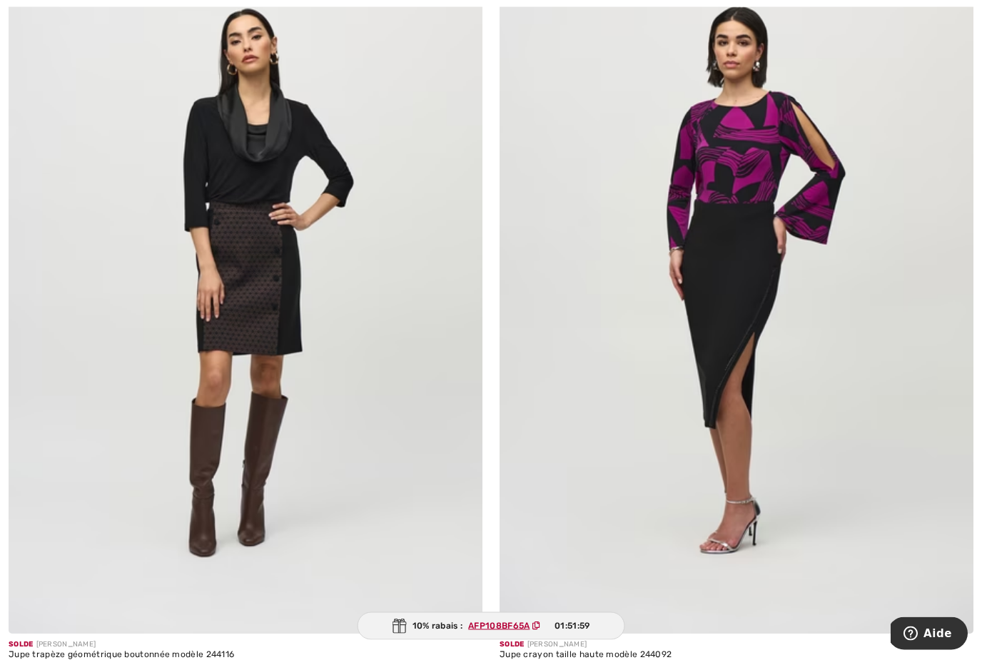
scroll to position [8850, 0]
click at [108, 464] on img at bounding box center [246, 278] width 474 height 711
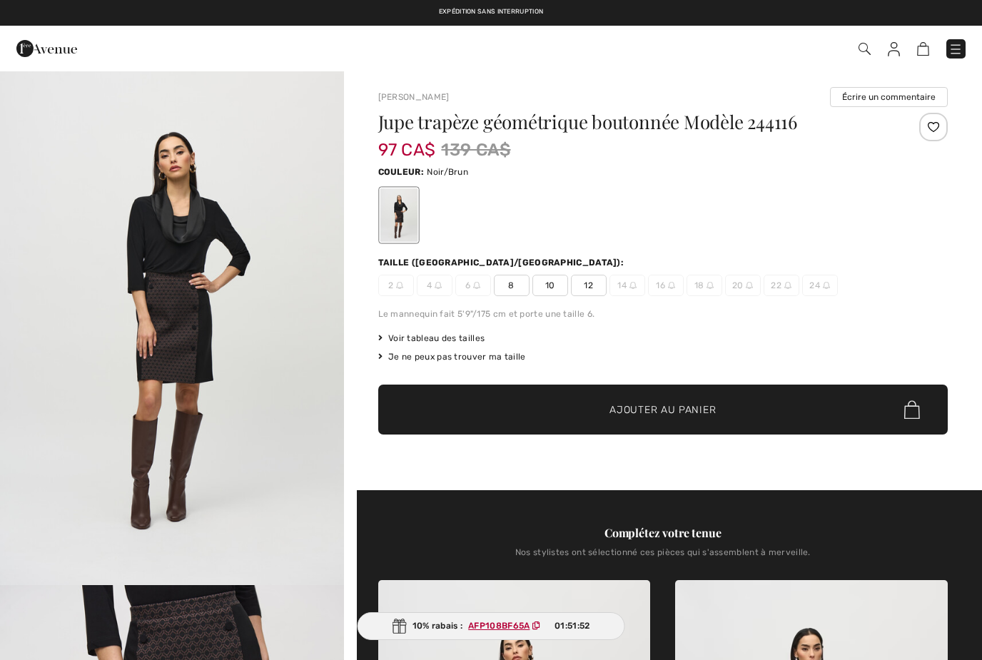
checkbox input "true"
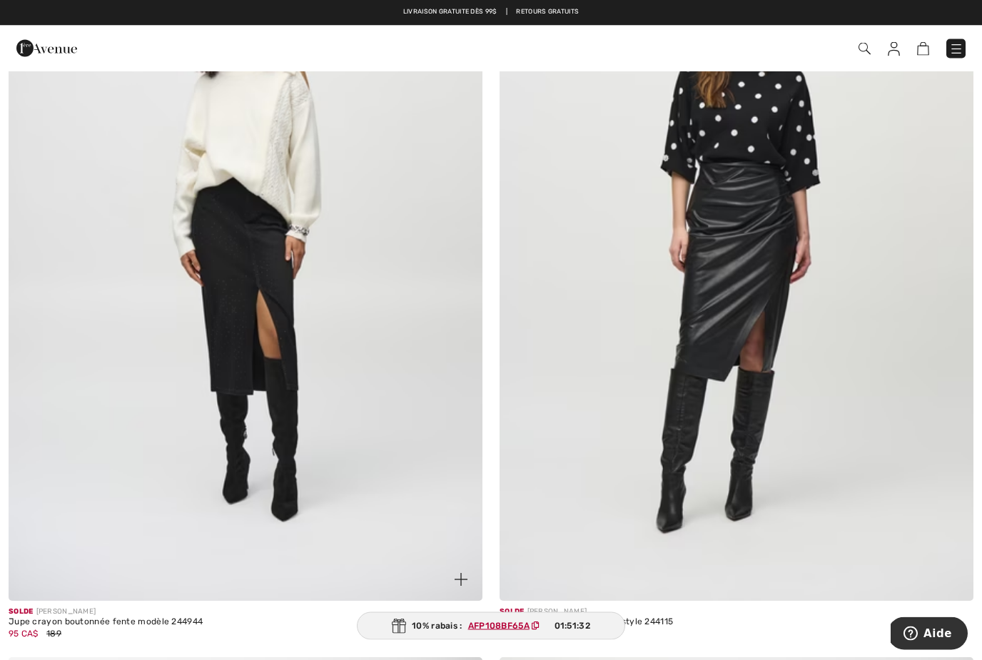
scroll to position [9837, 0]
click at [366, 447] on img at bounding box center [246, 245] width 474 height 711
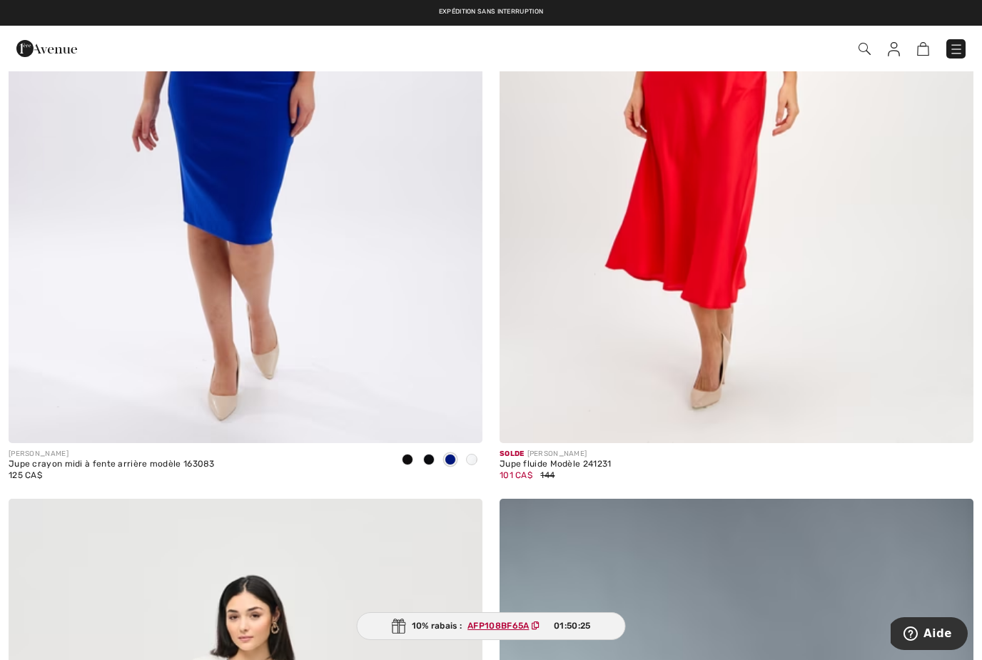
scroll to position [11528, 0]
